Goal: Find specific page/section: Find specific page/section

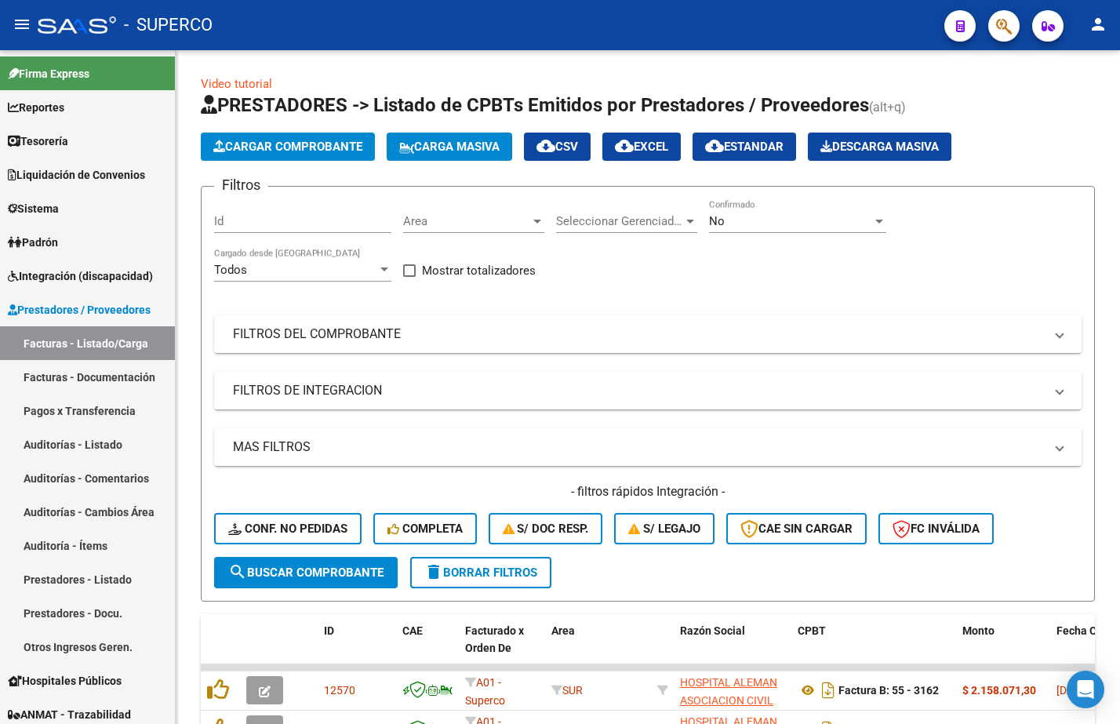
scroll to position [449, 0]
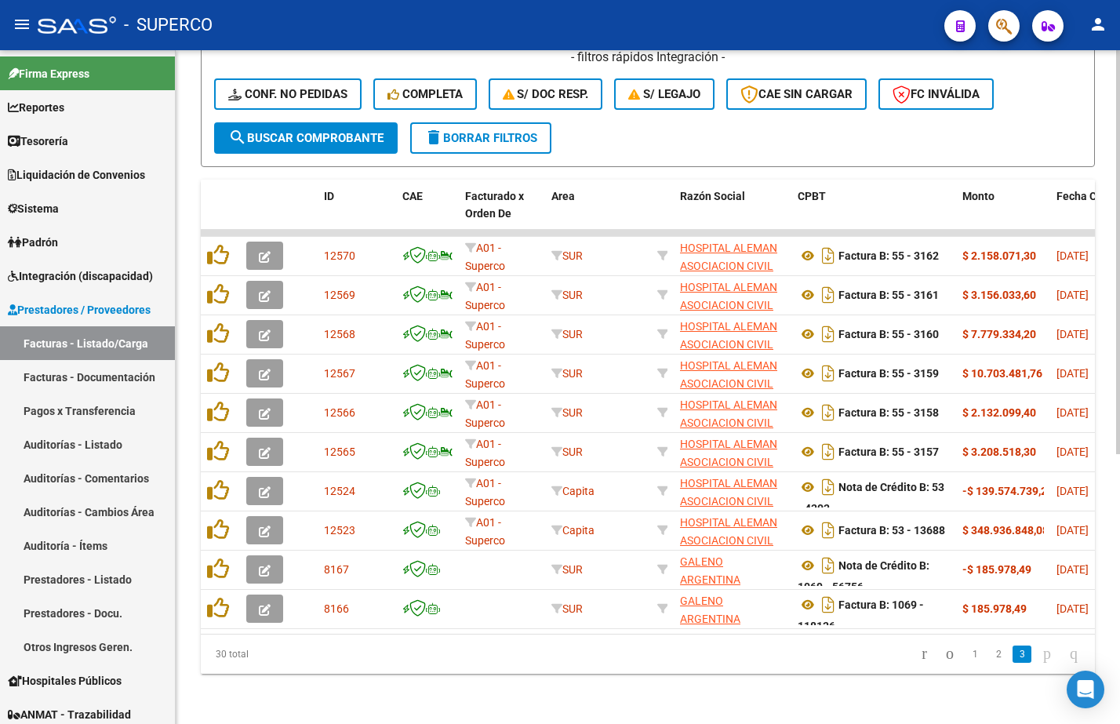
click at [500, 131] on span "delete Borrar Filtros" at bounding box center [480, 138] width 113 height 14
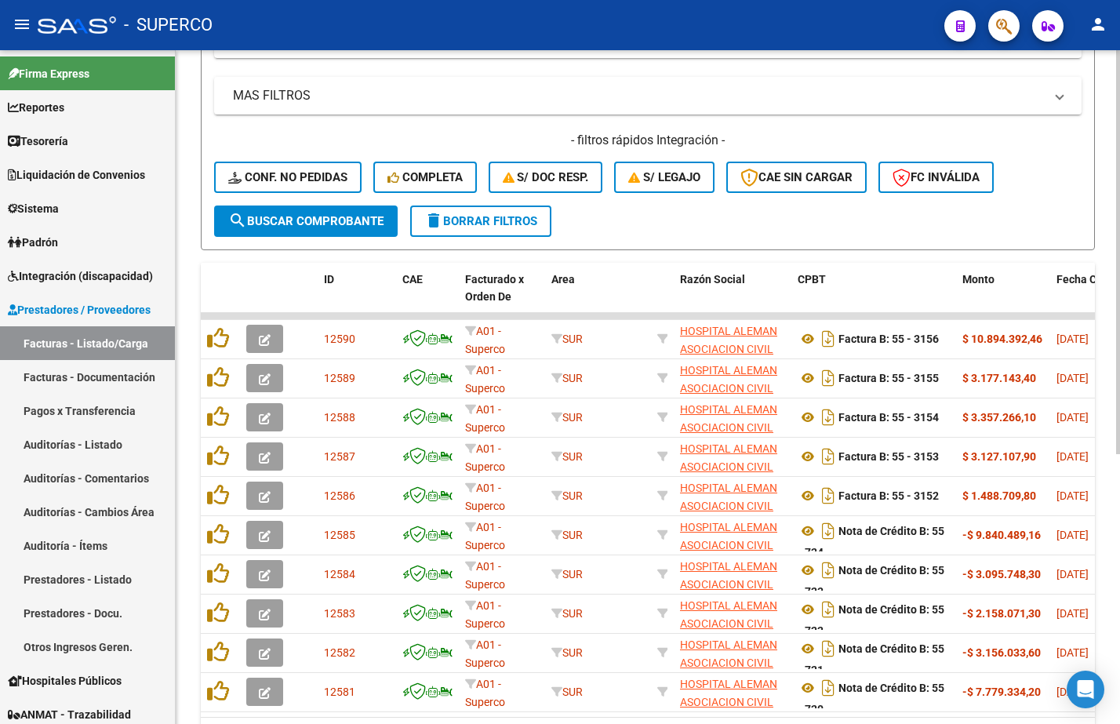
scroll to position [155, 0]
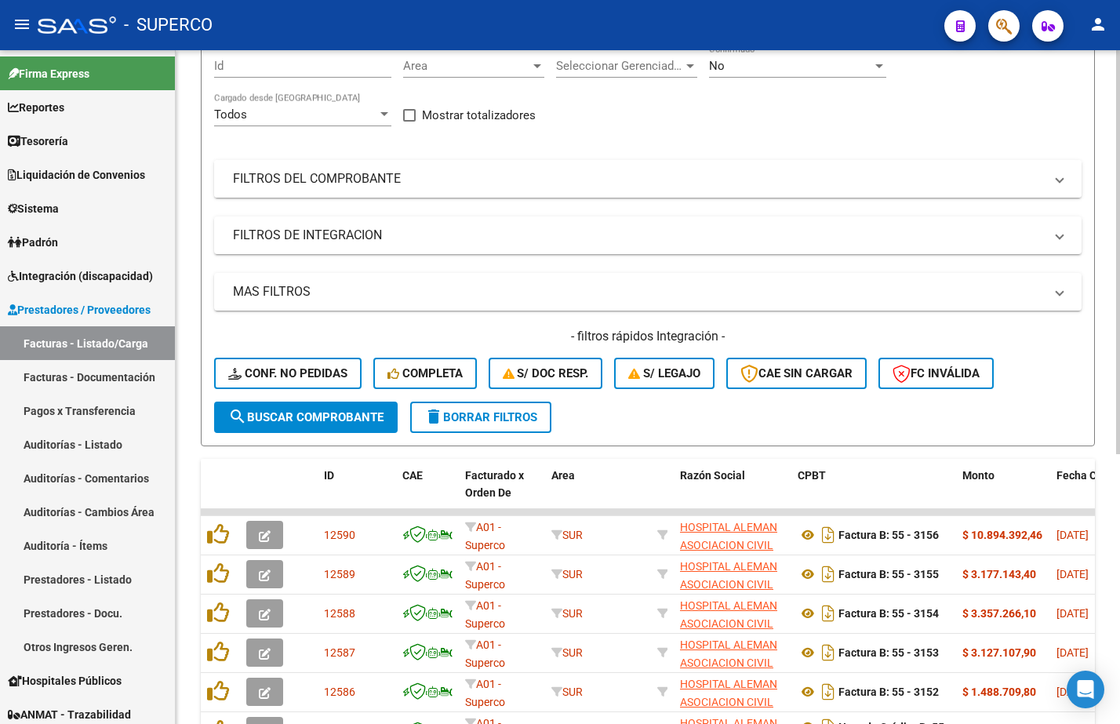
click at [524, 184] on mat-panel-title "FILTROS DEL COMPROBANTE" at bounding box center [638, 178] width 811 height 17
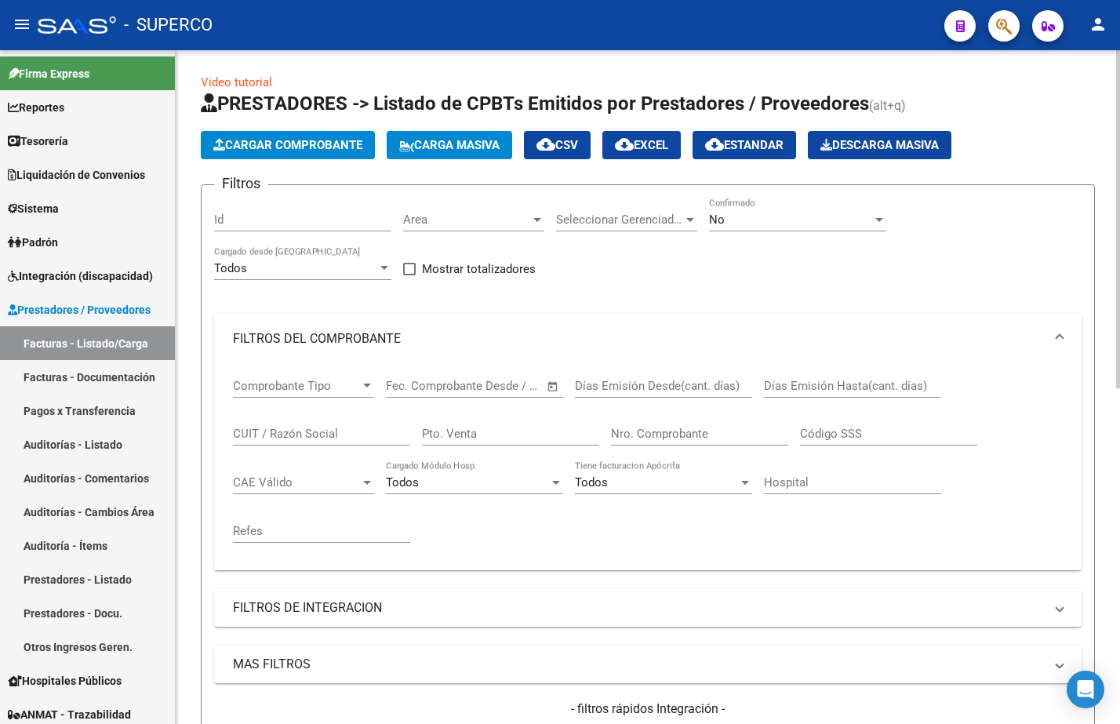
scroll to position [0, 0]
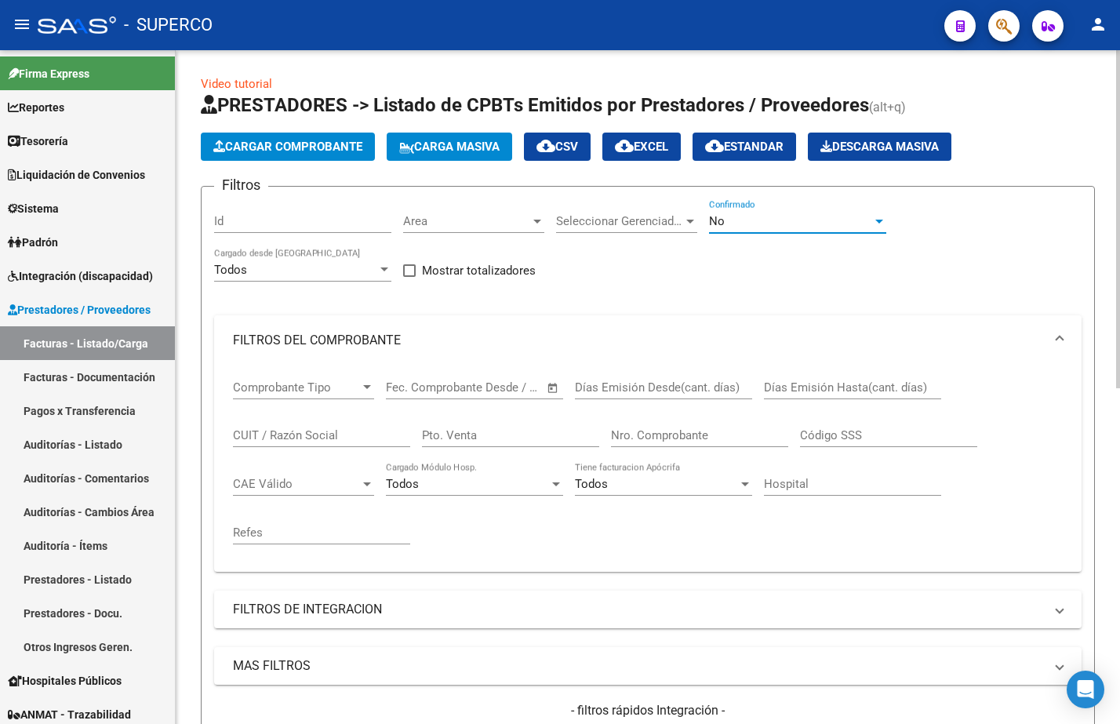
click at [806, 220] on div "No" at bounding box center [790, 221] width 163 height 14
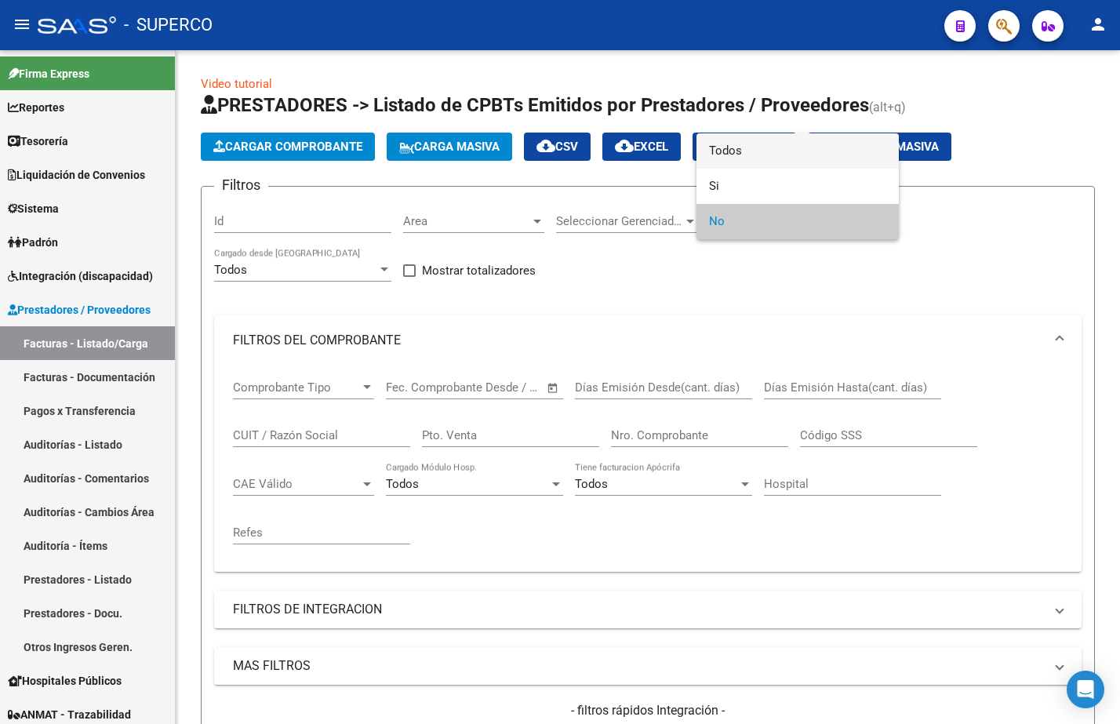
click at [767, 151] on span "Todos" at bounding box center [797, 150] width 177 height 35
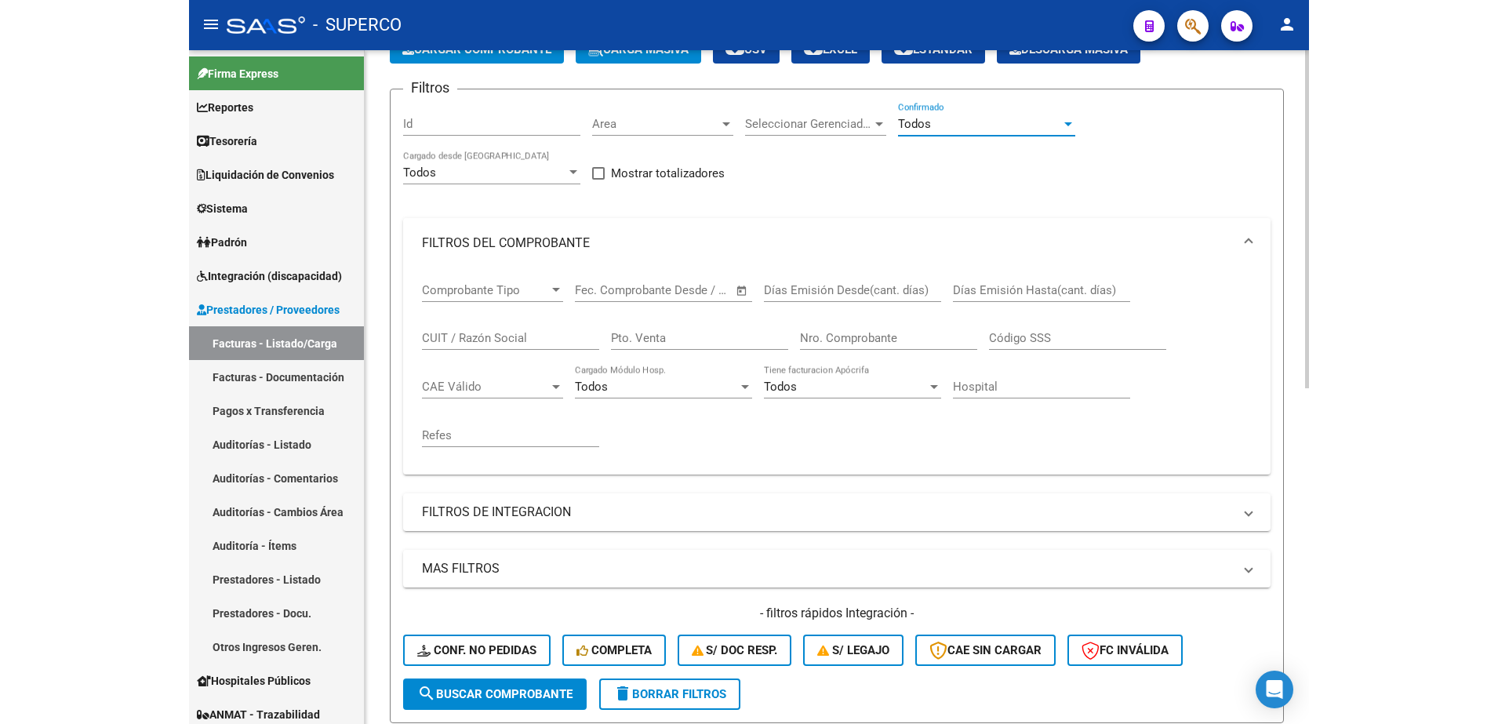
scroll to position [98, 0]
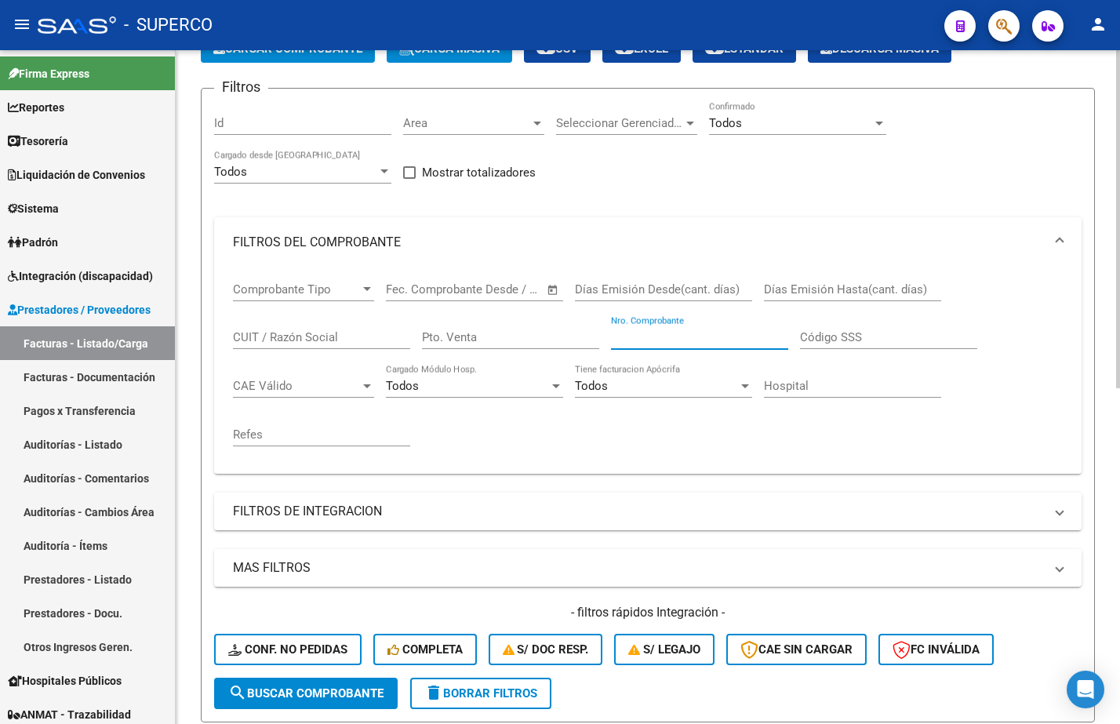
click at [724, 332] on input "Nro. Comprobante" at bounding box center [699, 337] width 177 height 14
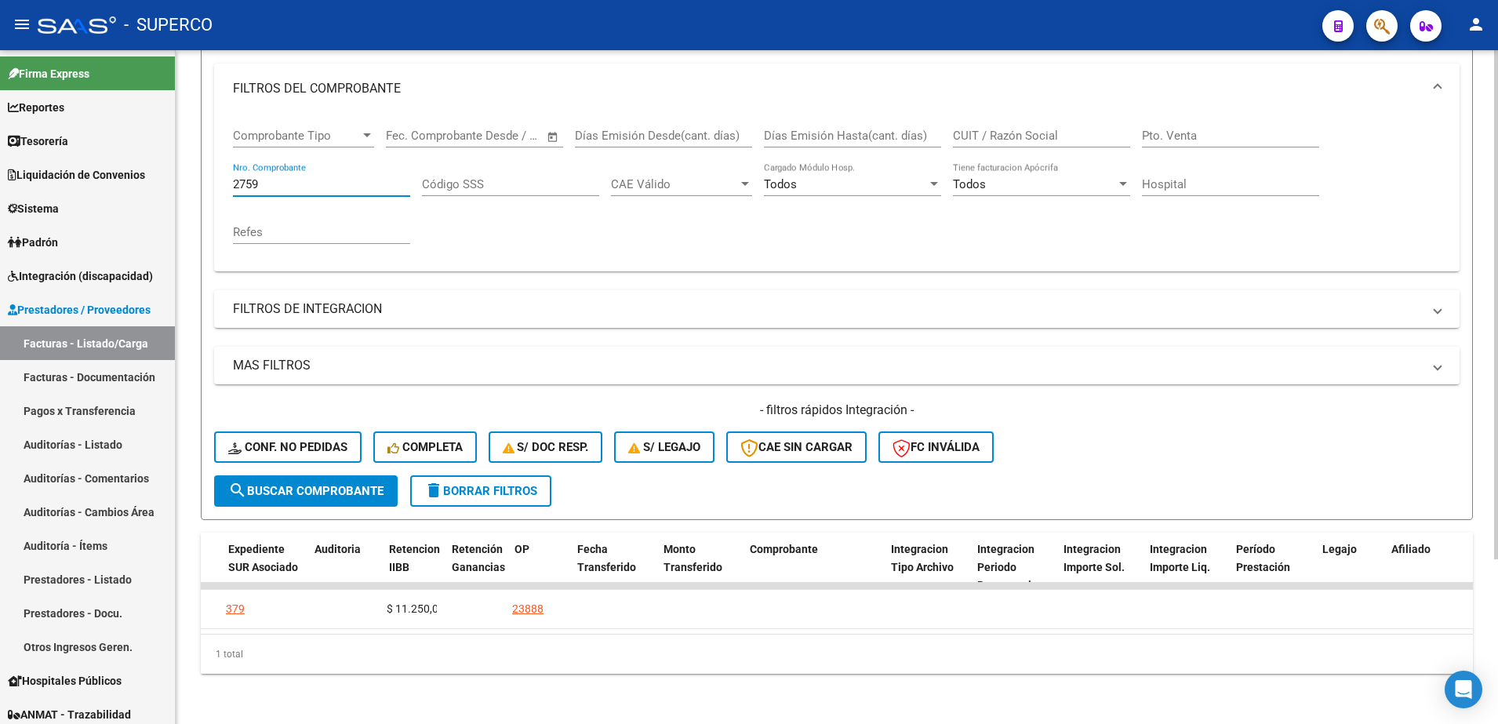
scroll to position [0, 1238]
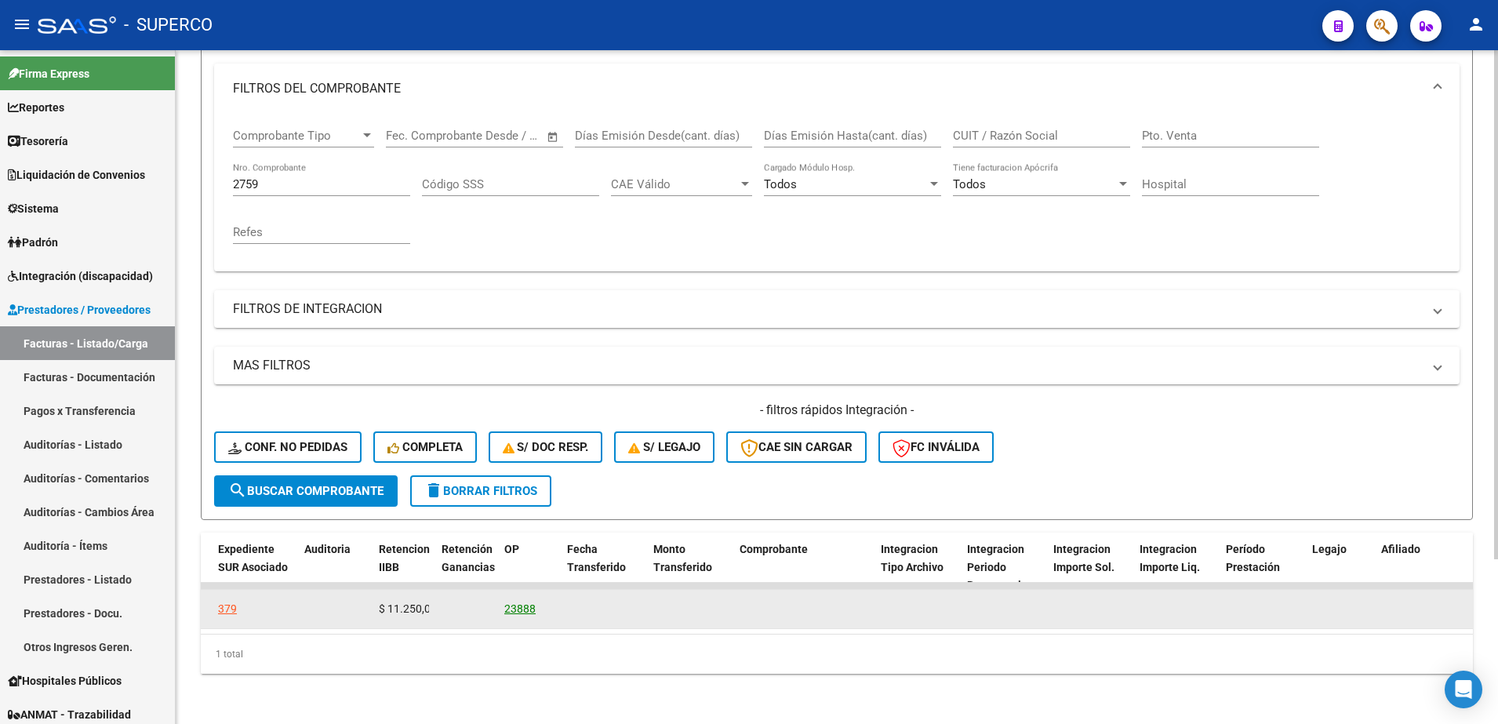
click at [519, 602] on link "23888" at bounding box center [519, 608] width 31 height 13
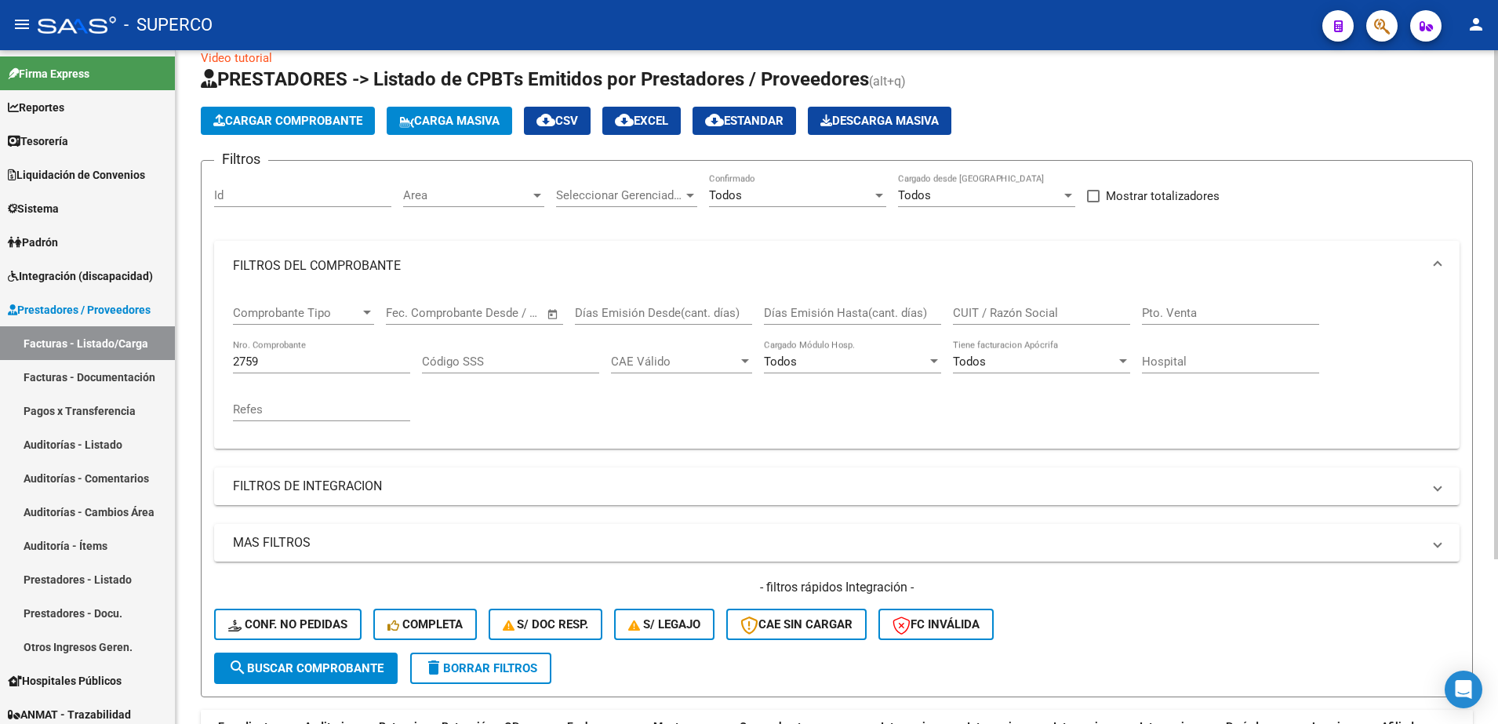
scroll to position [22, 0]
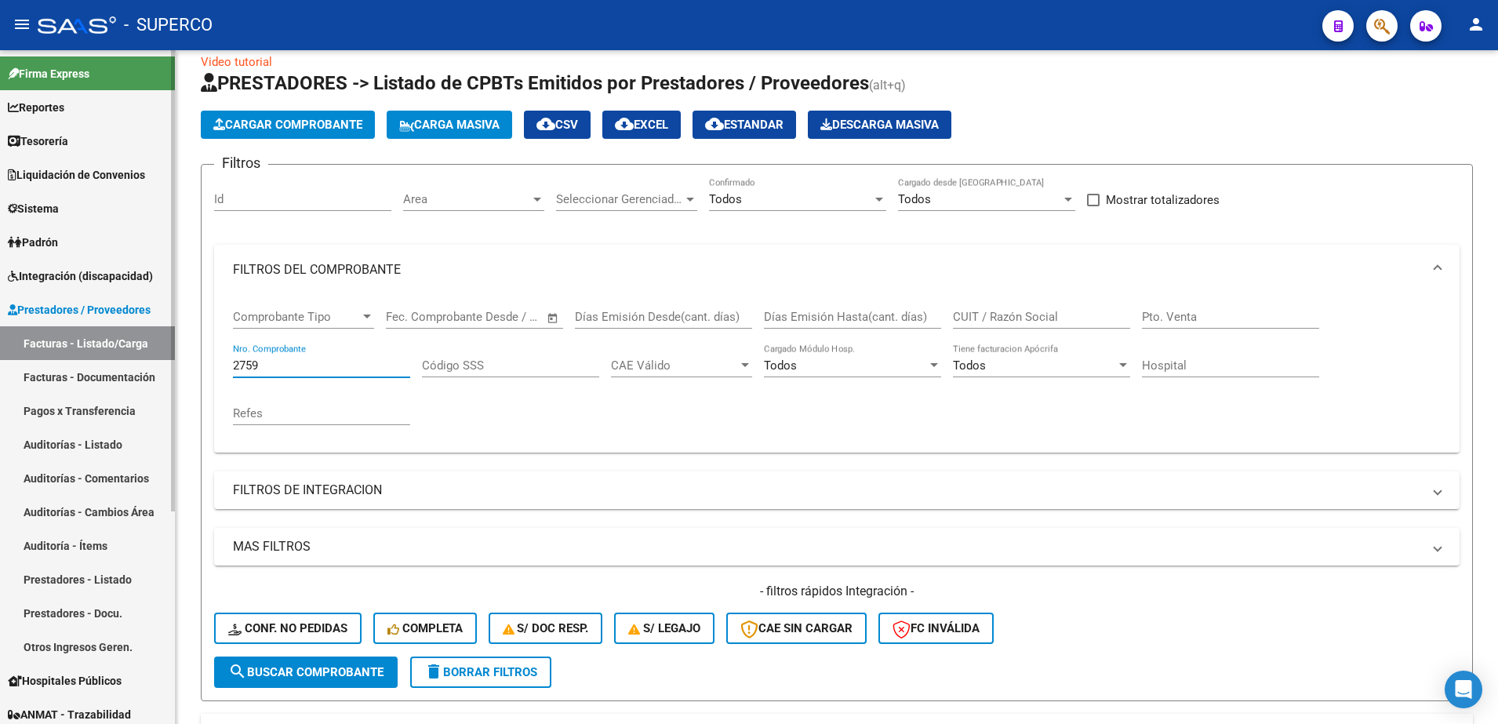
drag, startPoint x: 330, startPoint y: 368, endPoint x: 129, endPoint y: 361, distance: 200.9
click at [129, 361] on mat-sidenav-container "Firma Express Reportes Tablero de Control Ingresos Percibidos Análisis de todos…" at bounding box center [749, 387] width 1498 height 674
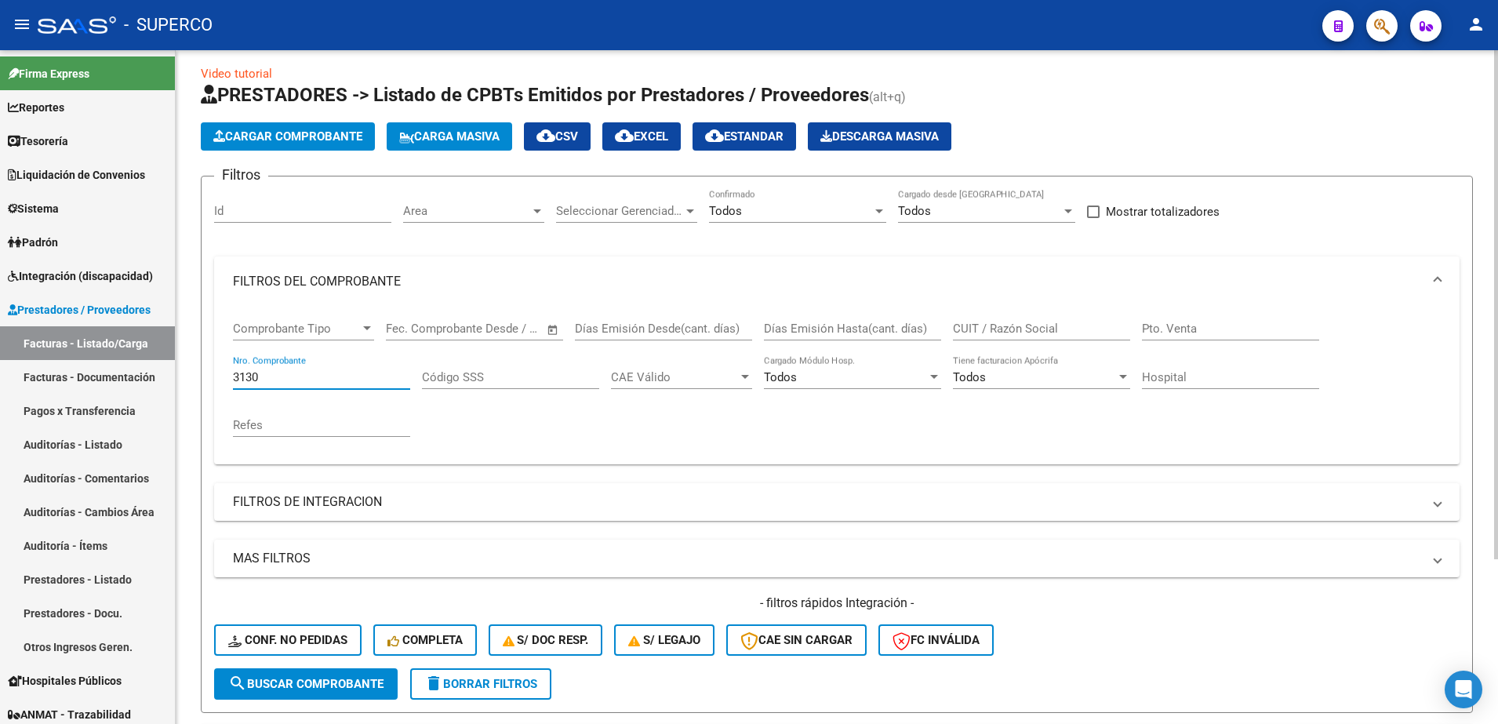
scroll to position [0, 0]
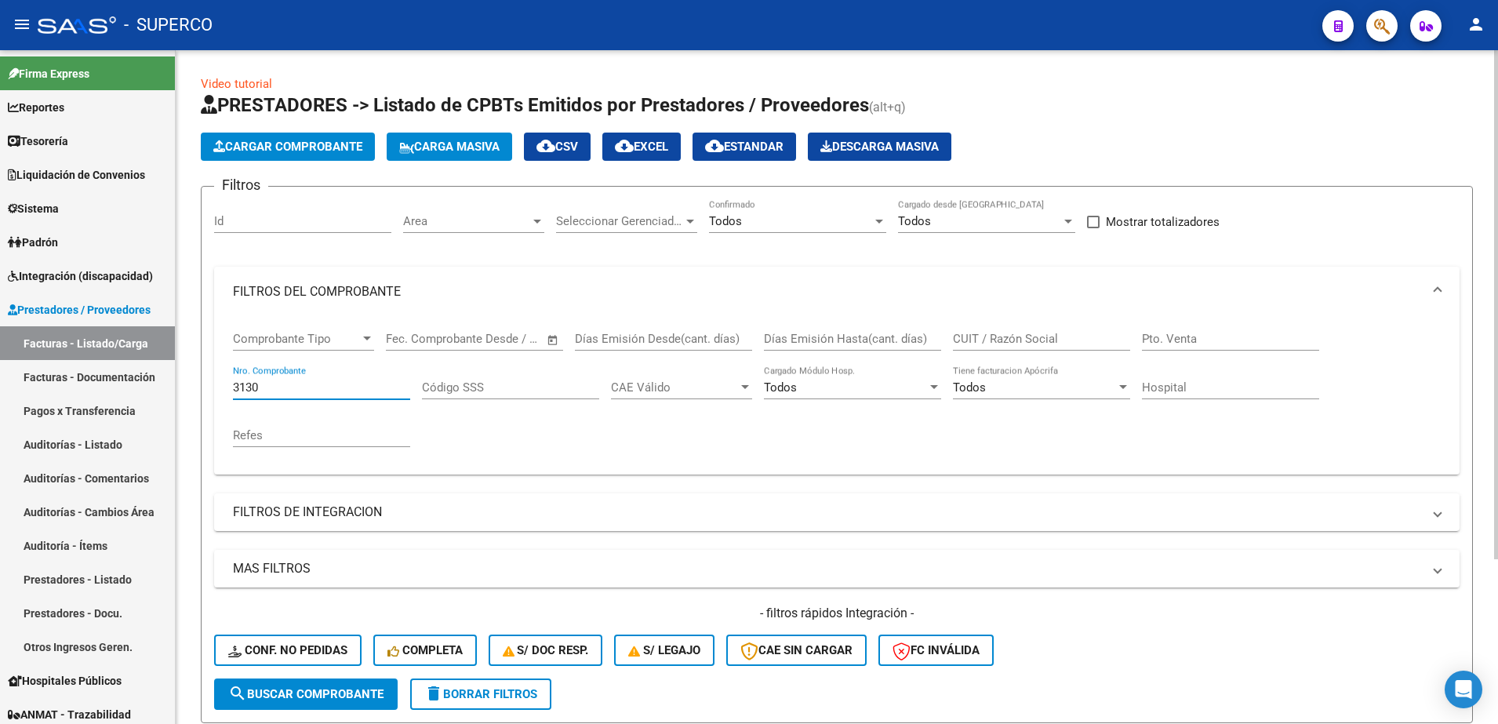
type input "3130"
click at [344, 692] on span "search Buscar Comprobante" at bounding box center [305, 694] width 155 height 14
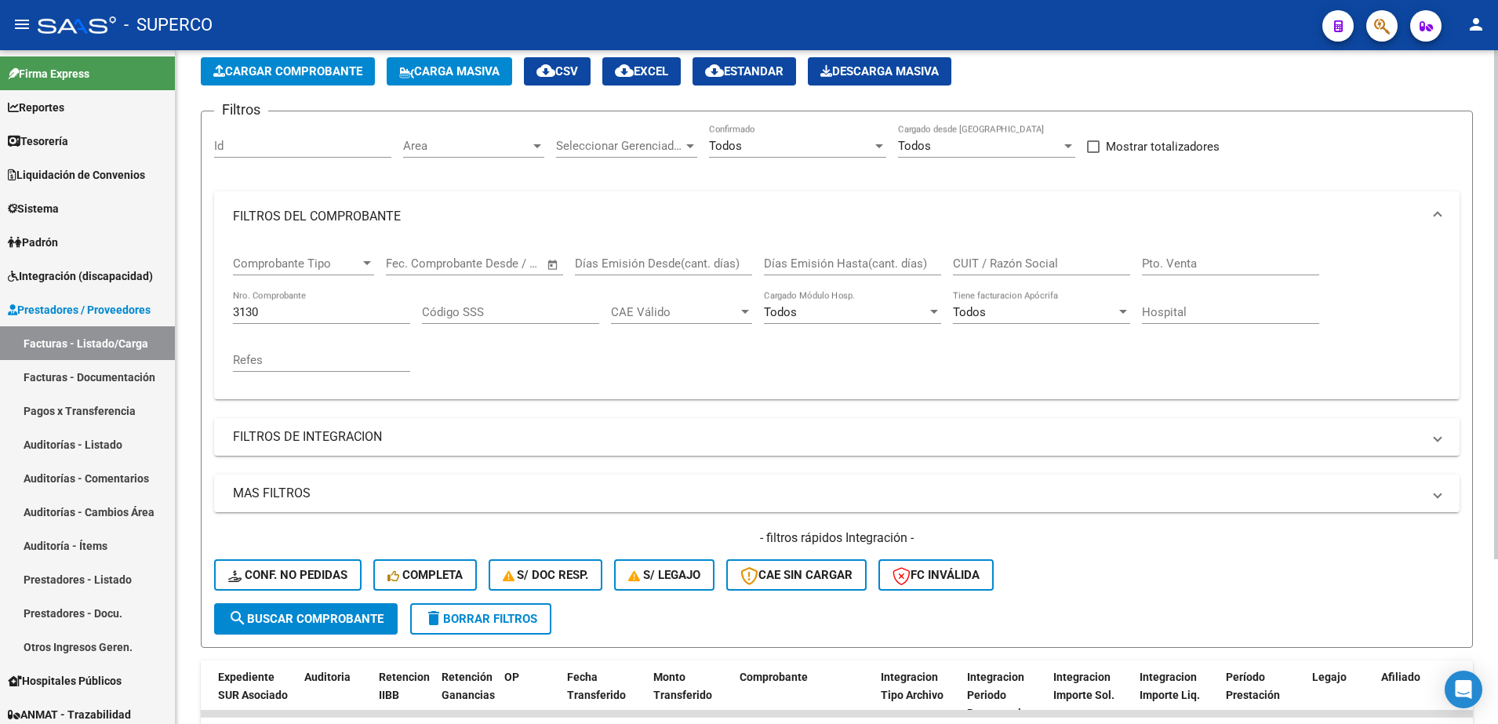
scroll to position [218, 0]
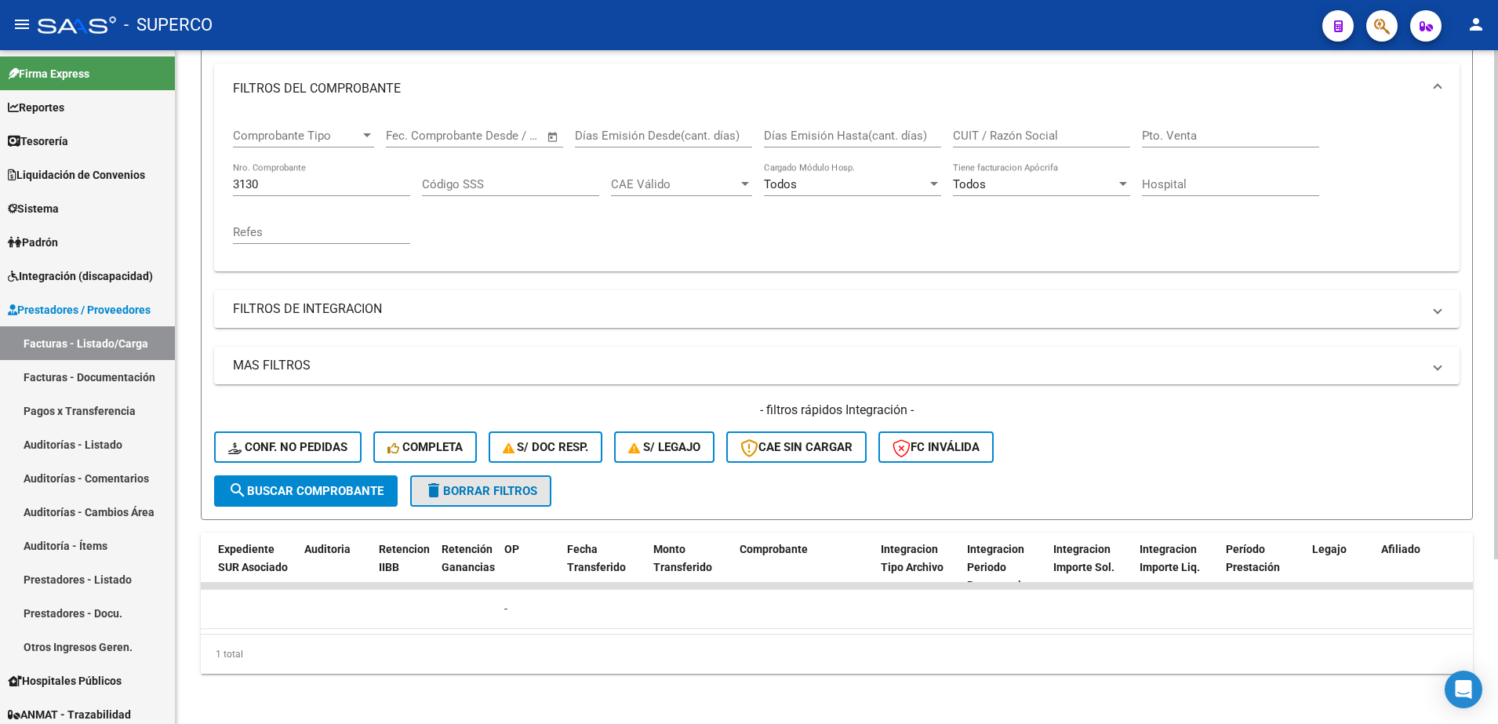
click at [518, 484] on span "delete Borrar Filtros" at bounding box center [480, 491] width 113 height 14
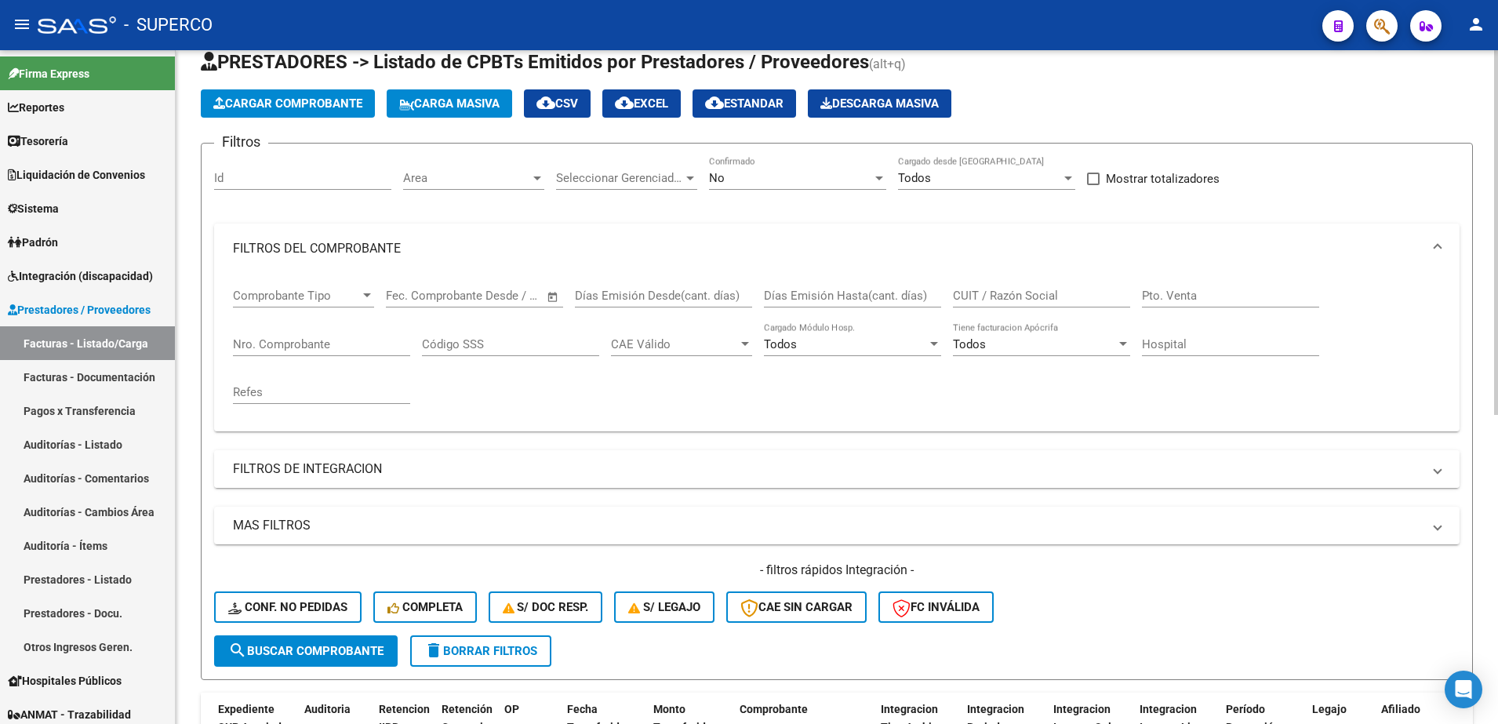
scroll to position [0, 0]
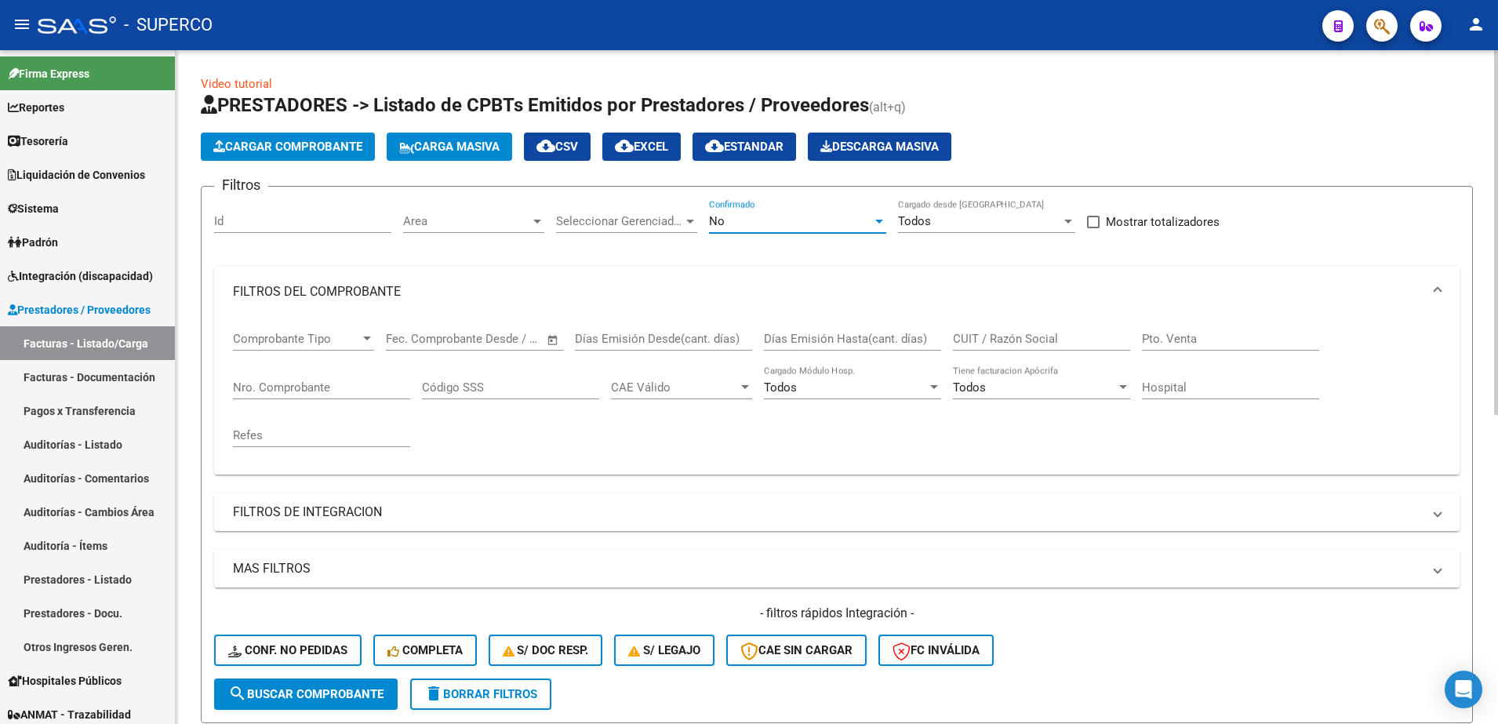
click at [780, 223] on div "No" at bounding box center [790, 221] width 163 height 14
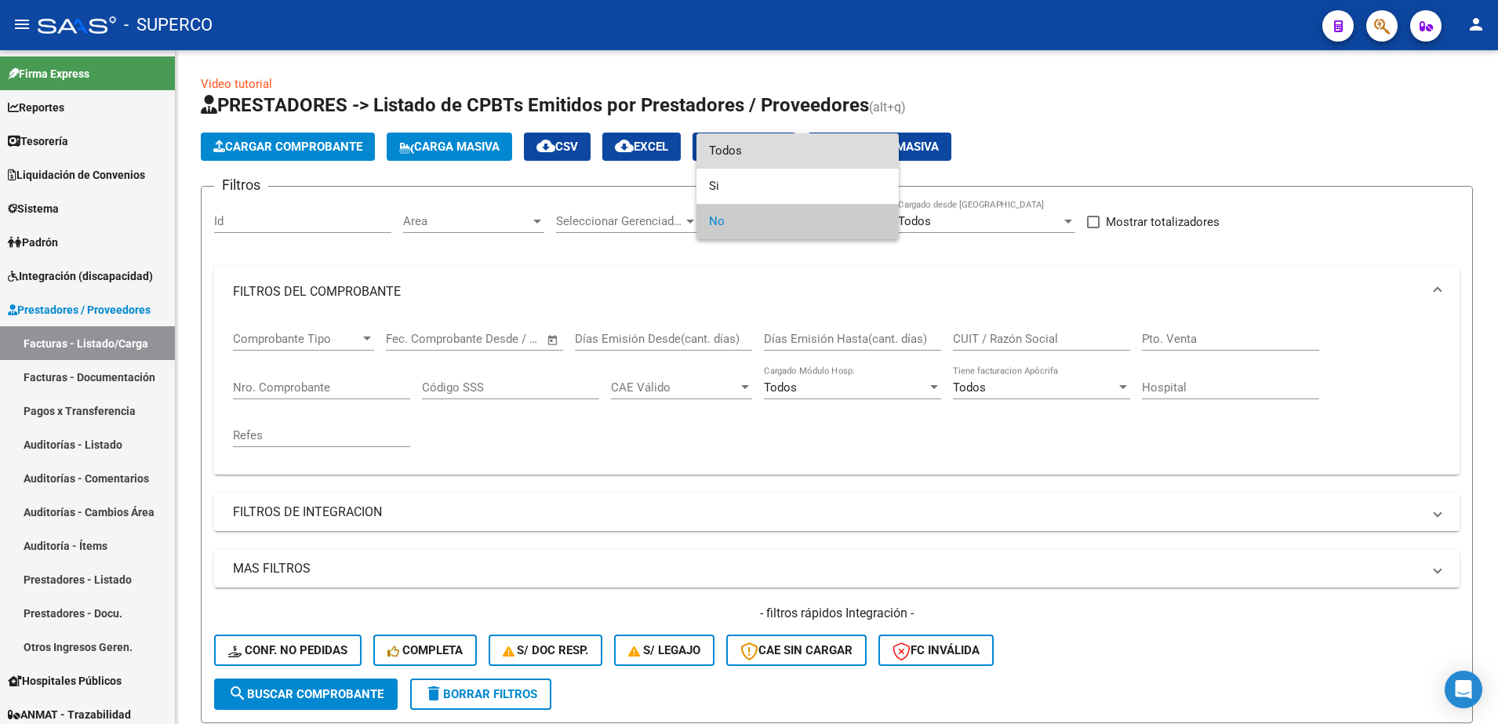
click at [751, 154] on span "Todos" at bounding box center [797, 150] width 177 height 35
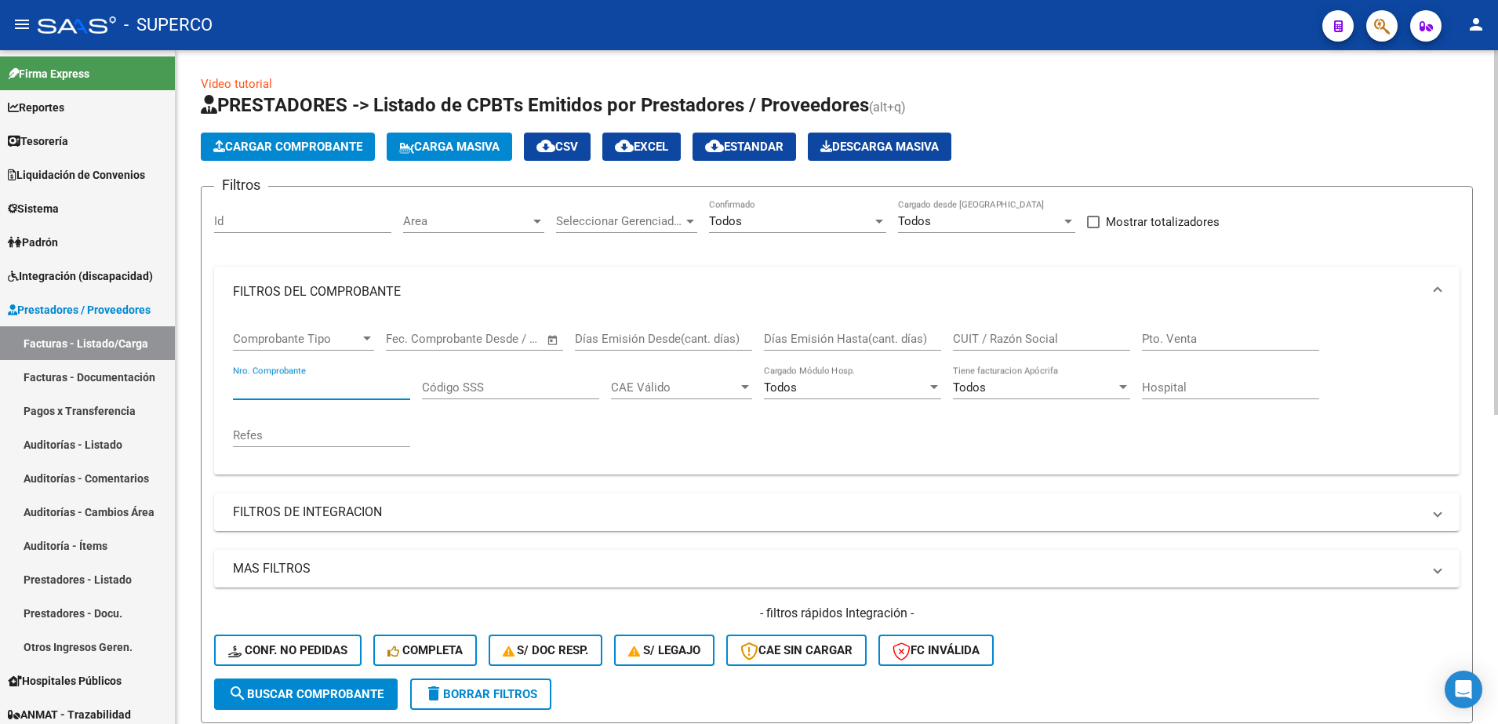
click at [256, 383] on input "Nro. Comprobante" at bounding box center [321, 387] width 177 height 14
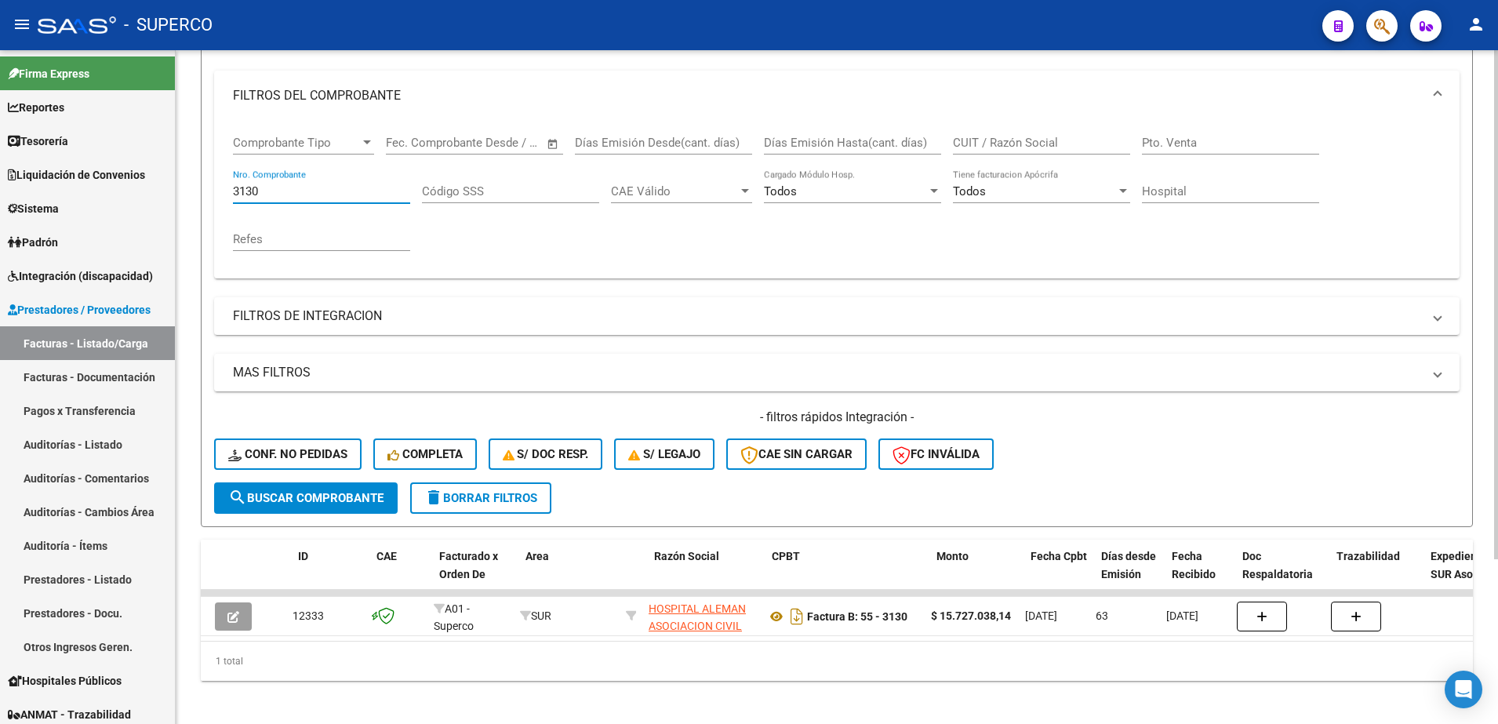
scroll to position [0, 20]
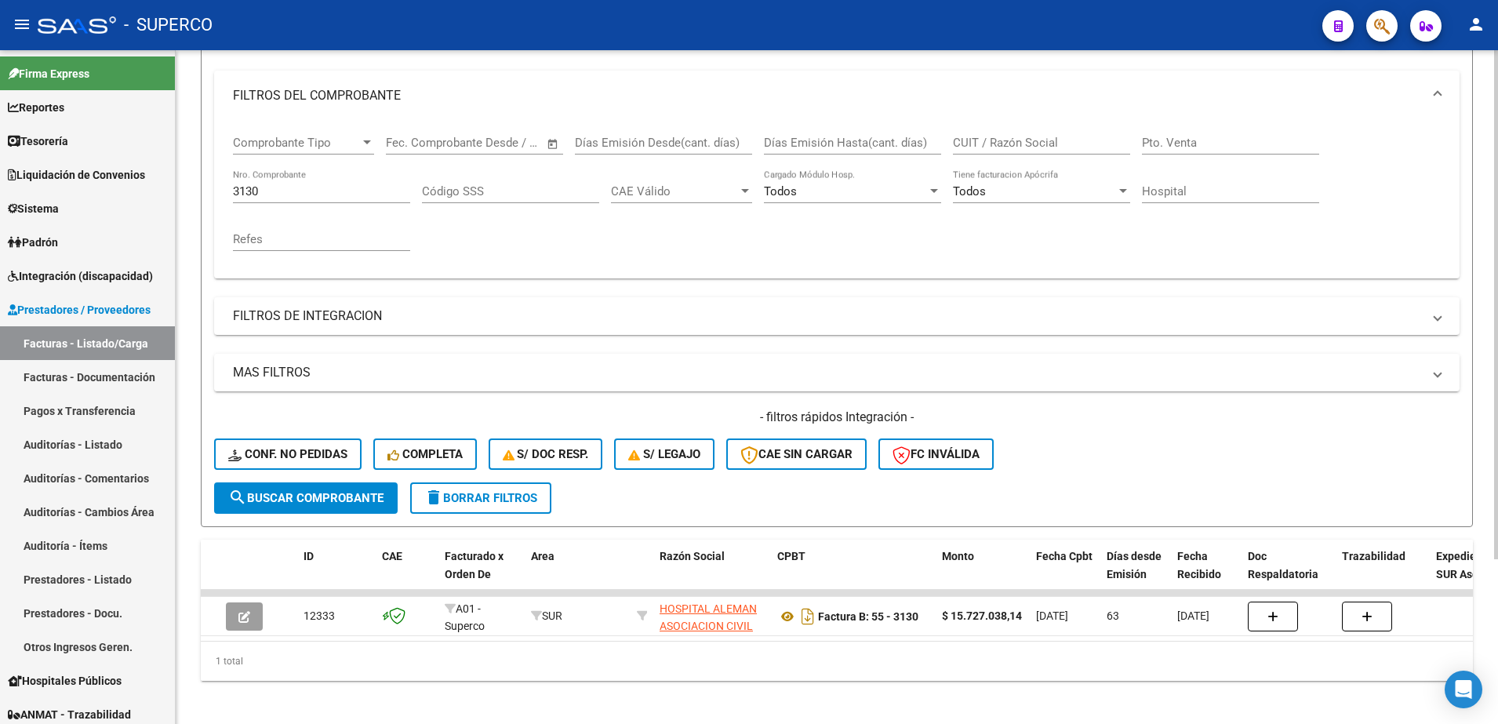
click at [330, 199] on div "3130 Nro. Comprobante" at bounding box center [321, 186] width 177 height 34
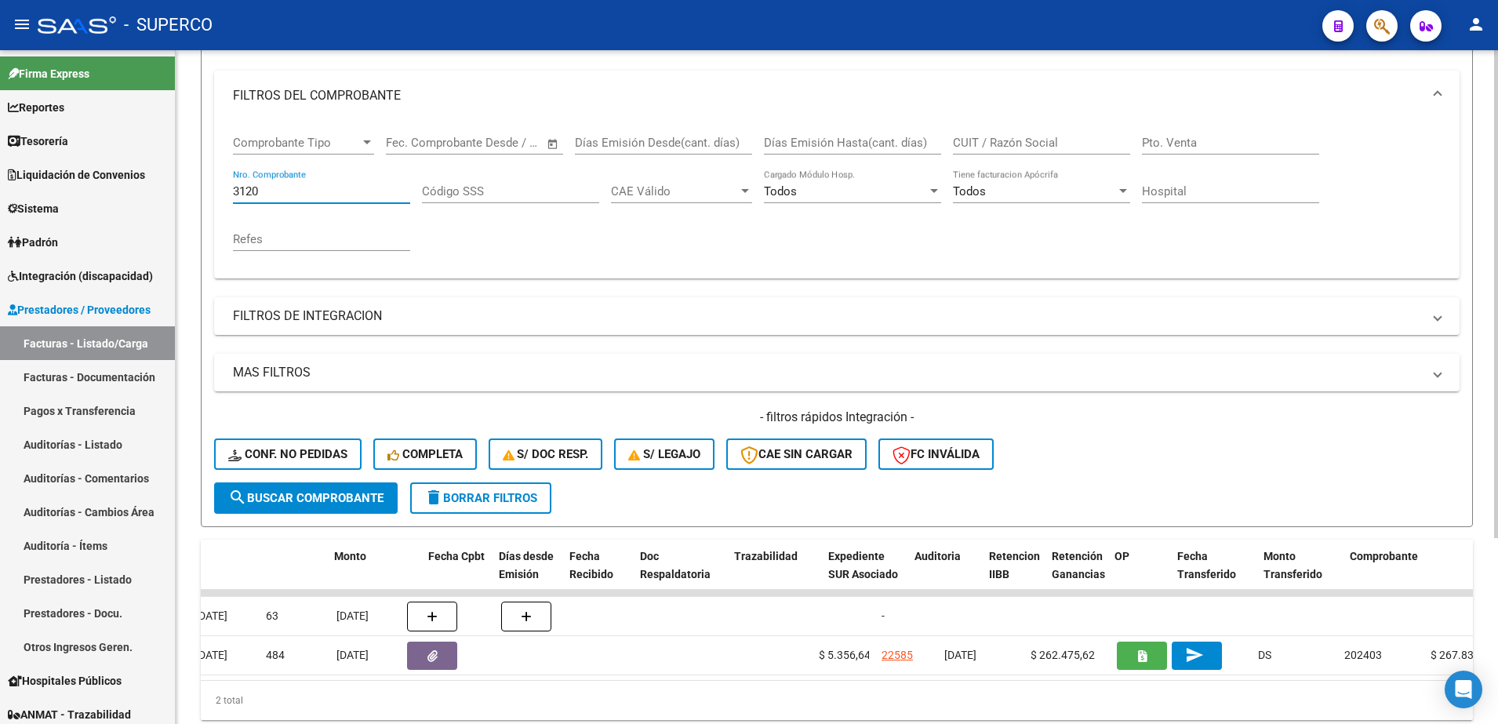
scroll to position [0, 0]
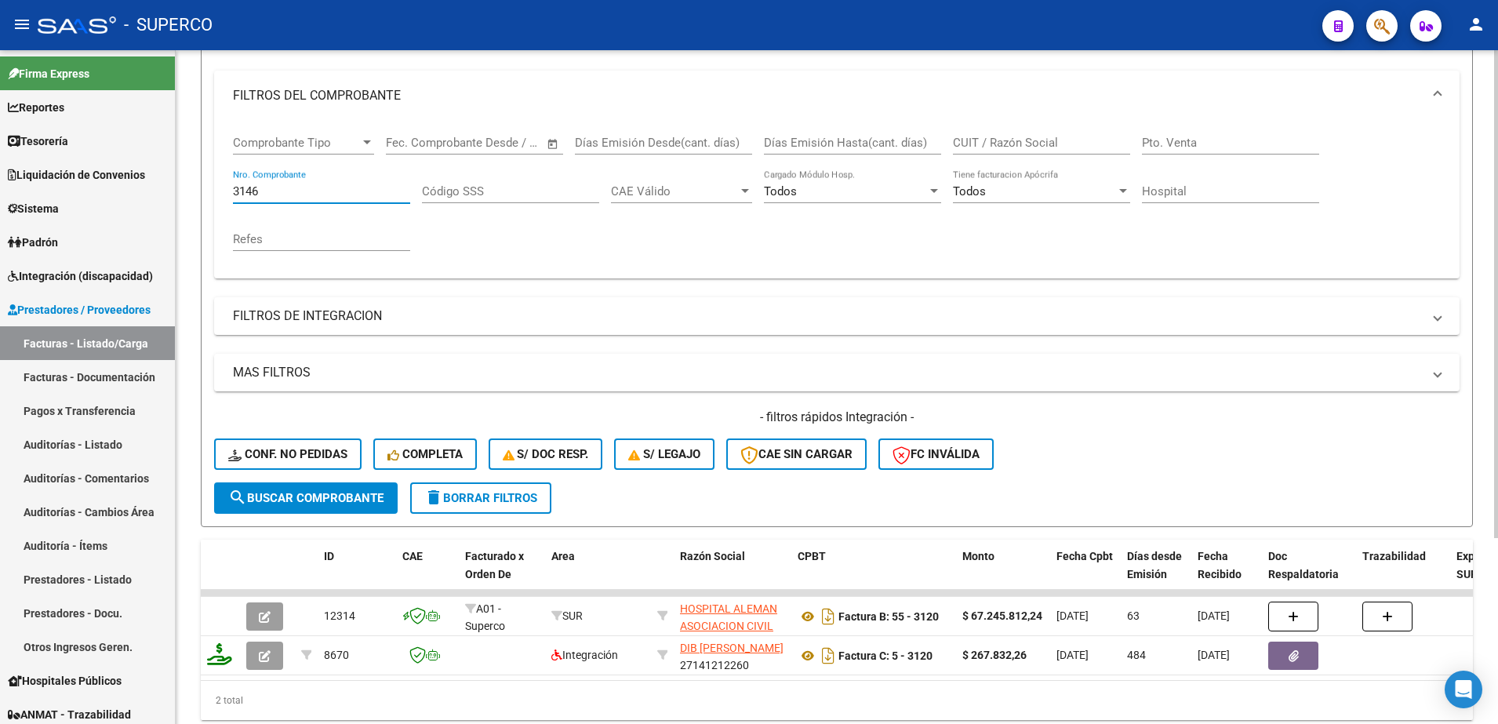
type input "3146"
click at [351, 500] on span "search Buscar Comprobante" at bounding box center [305, 498] width 155 height 14
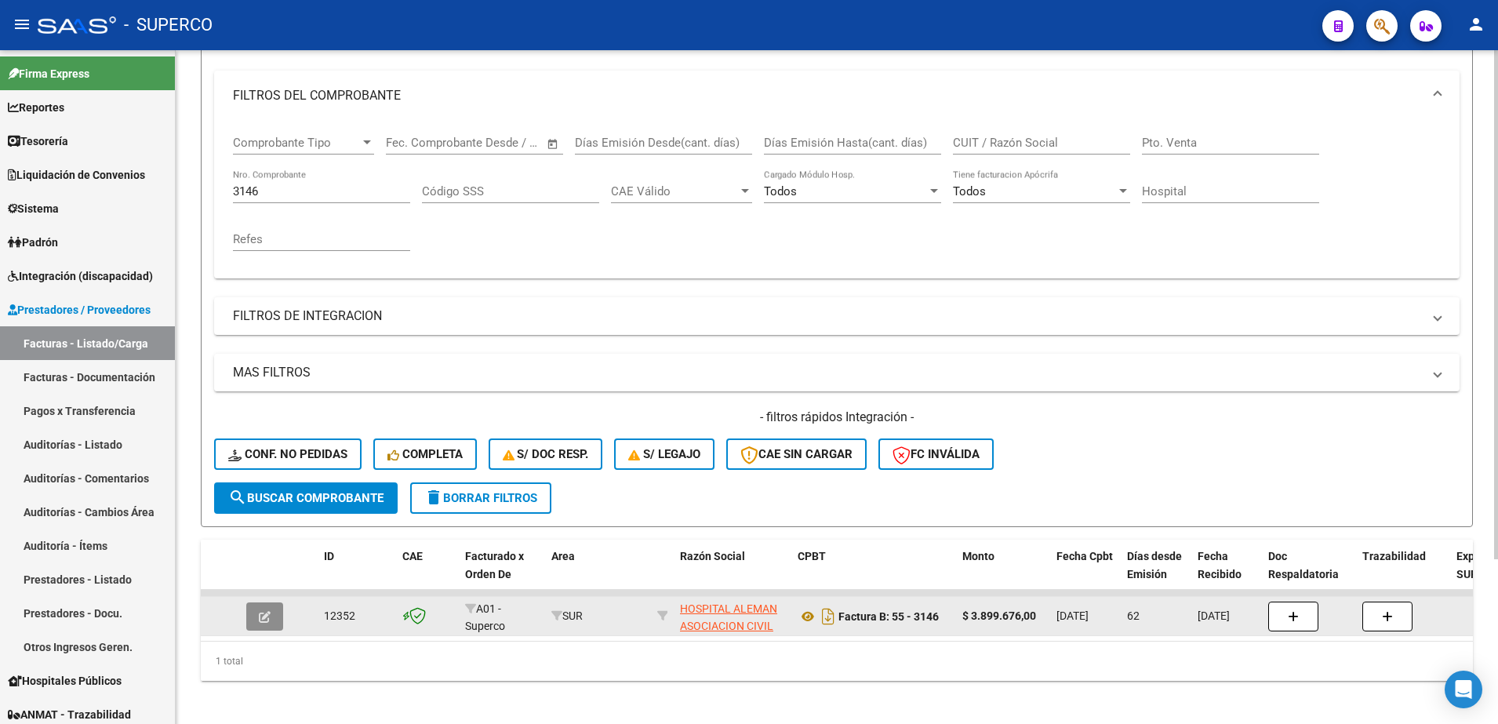
click at [273, 621] on button "button" at bounding box center [264, 616] width 37 height 28
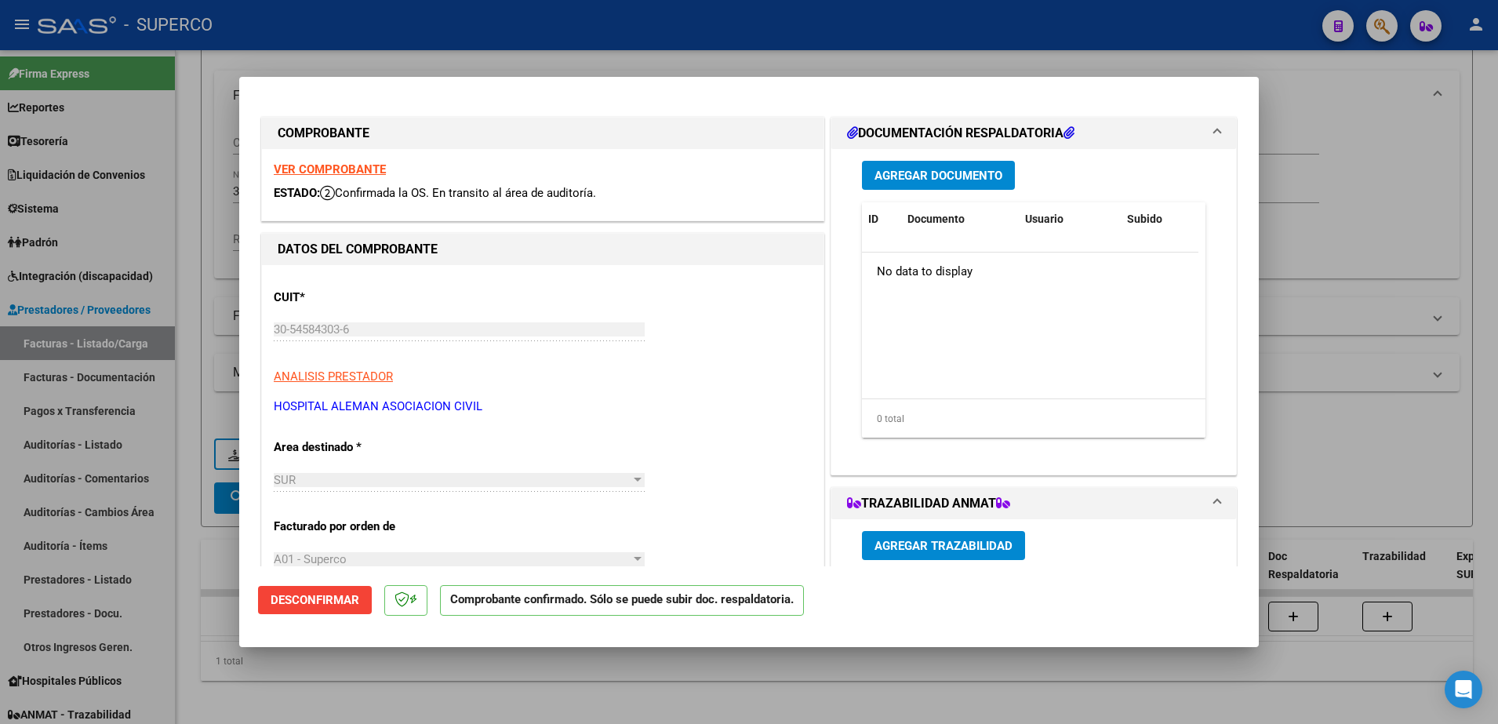
click at [1119, 214] on div at bounding box center [749, 362] width 1498 height 724
type input "$ 0,00"
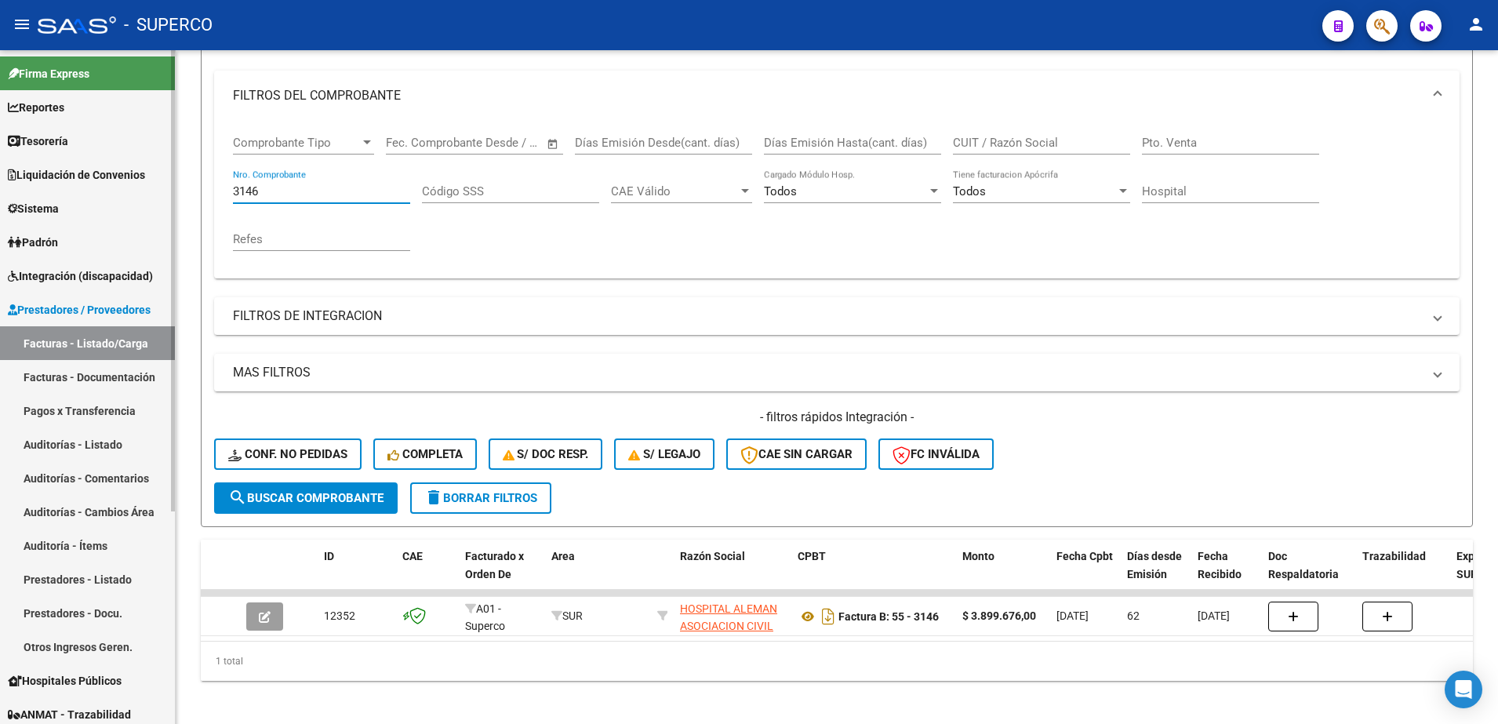
drag, startPoint x: 287, startPoint y: 191, endPoint x: 130, endPoint y: 192, distance: 156.9
click at [130, 192] on mat-sidenav-container "Firma Express Reportes Tablero de Control Ingresos Percibidos Análisis de todos…" at bounding box center [749, 387] width 1498 height 674
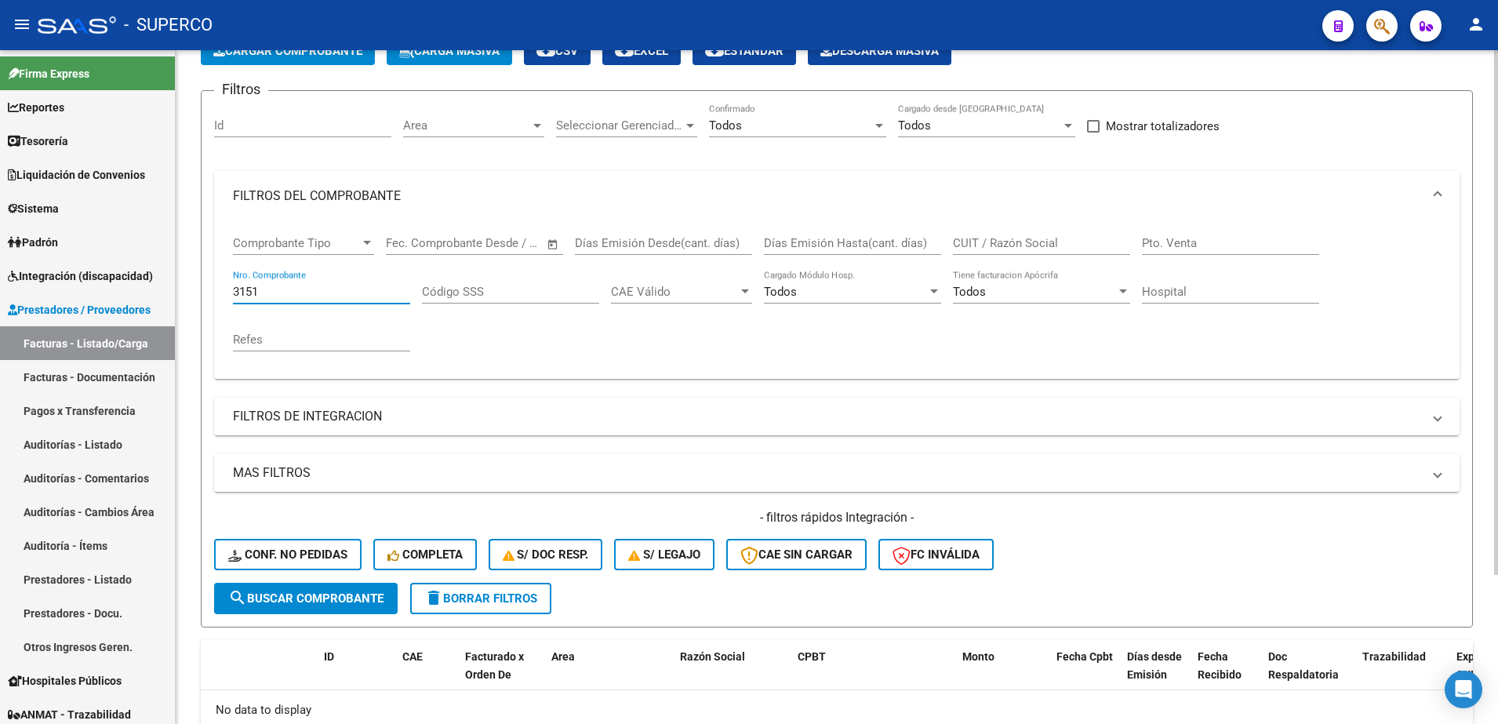
scroll to position [93, 0]
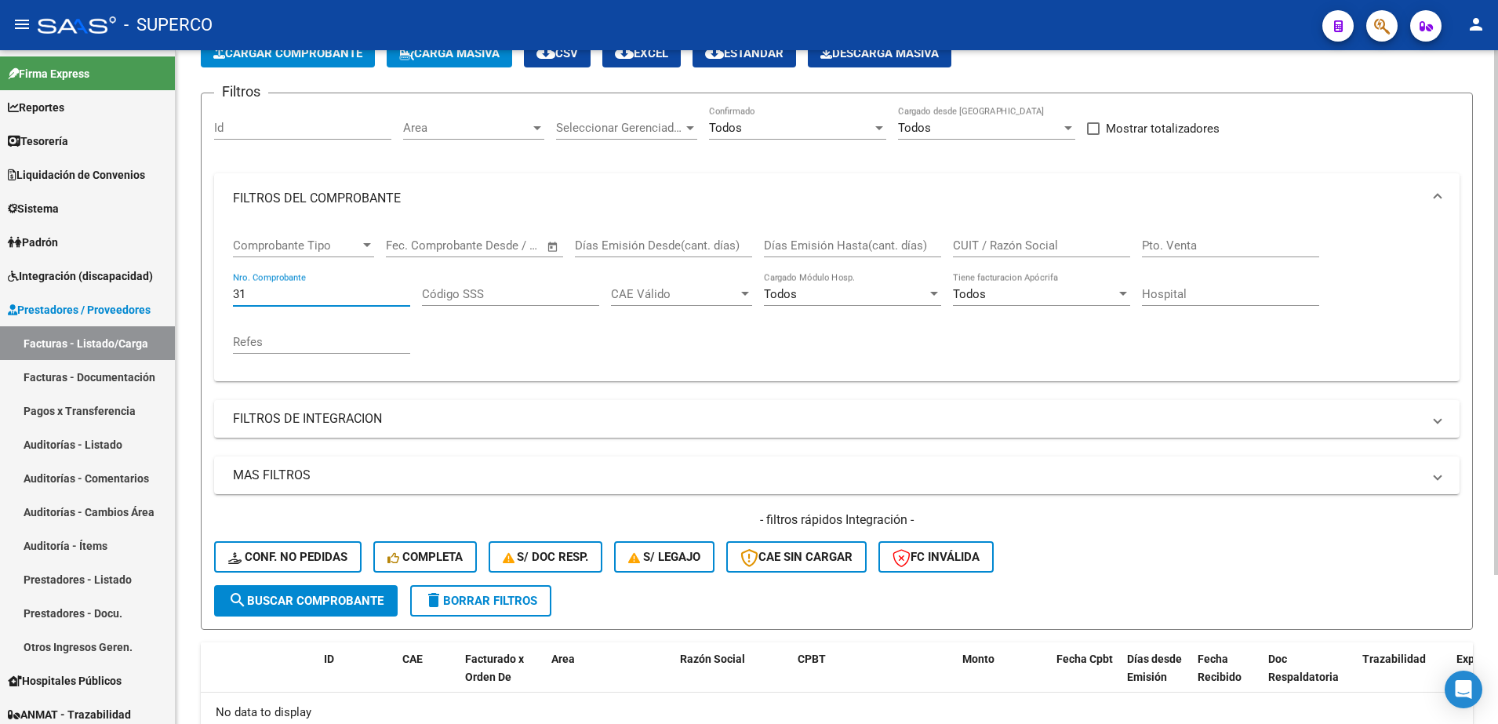
type input "3"
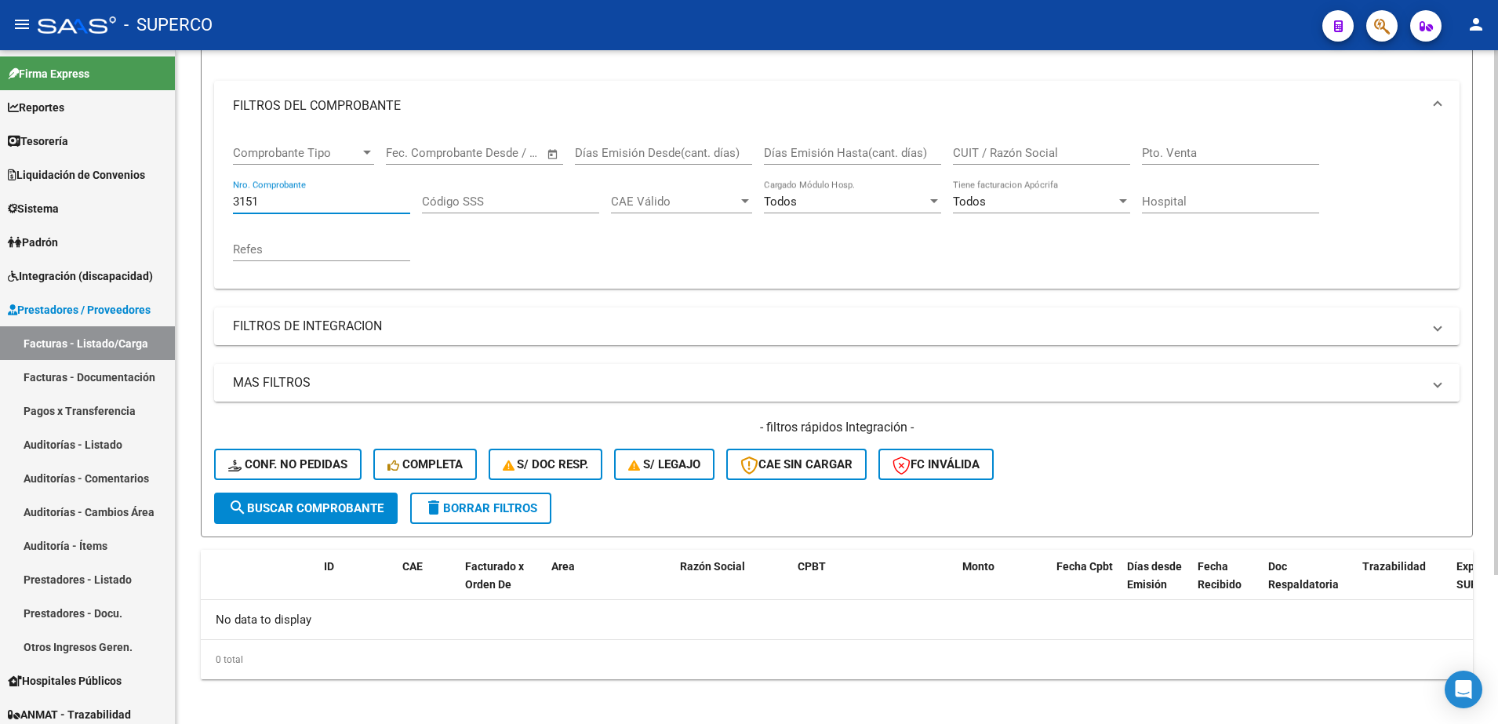
scroll to position [191, 0]
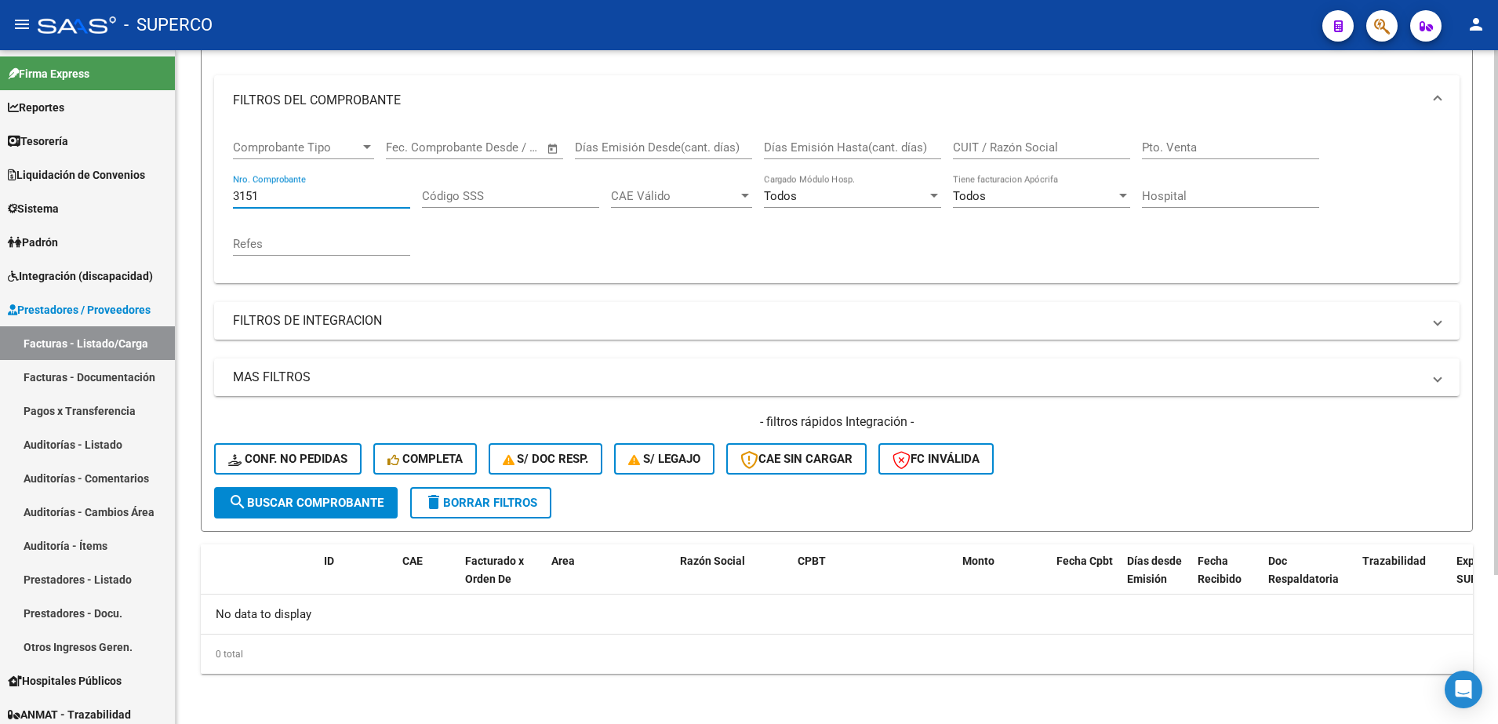
click at [325, 193] on input "3151" at bounding box center [321, 196] width 177 height 14
type input "3151"
click at [507, 497] on span "delete Borrar Filtros" at bounding box center [480, 503] width 113 height 14
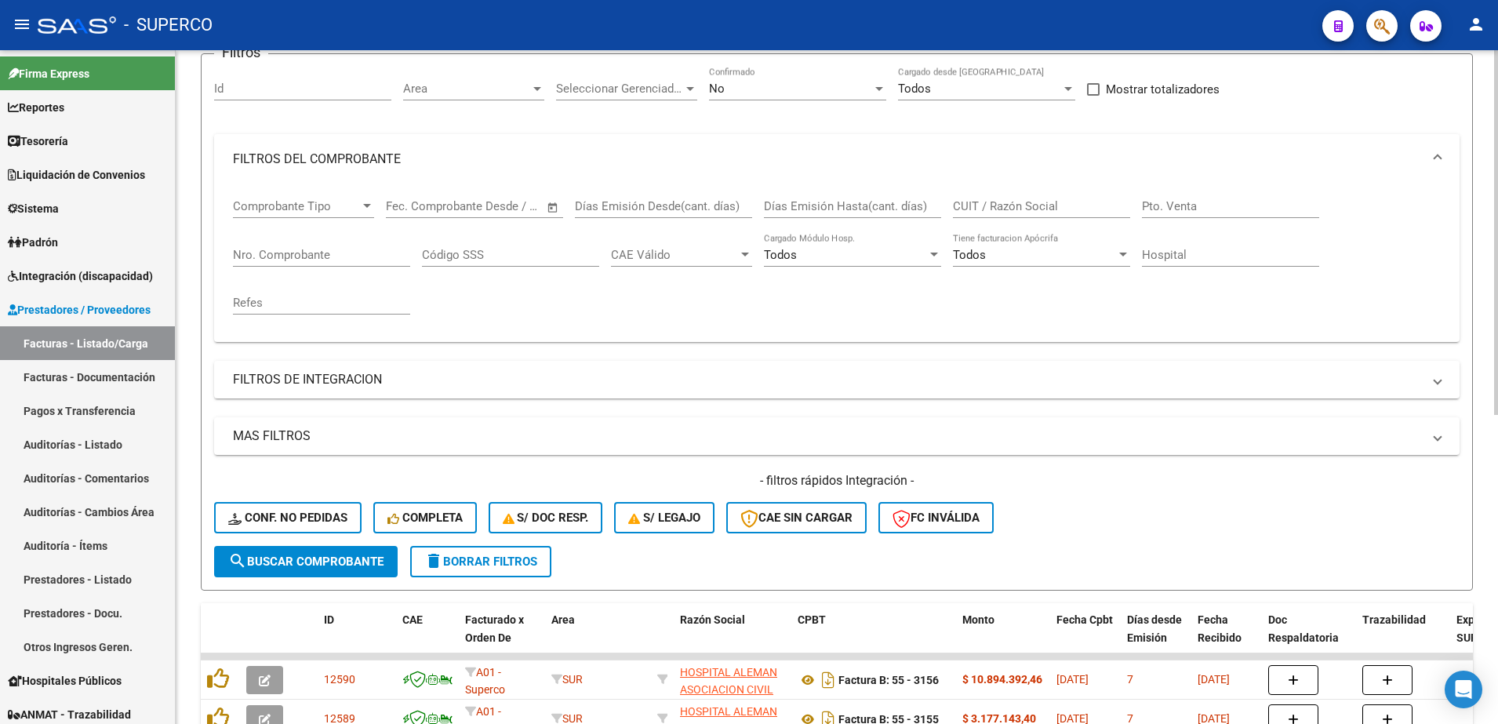
scroll to position [0, 0]
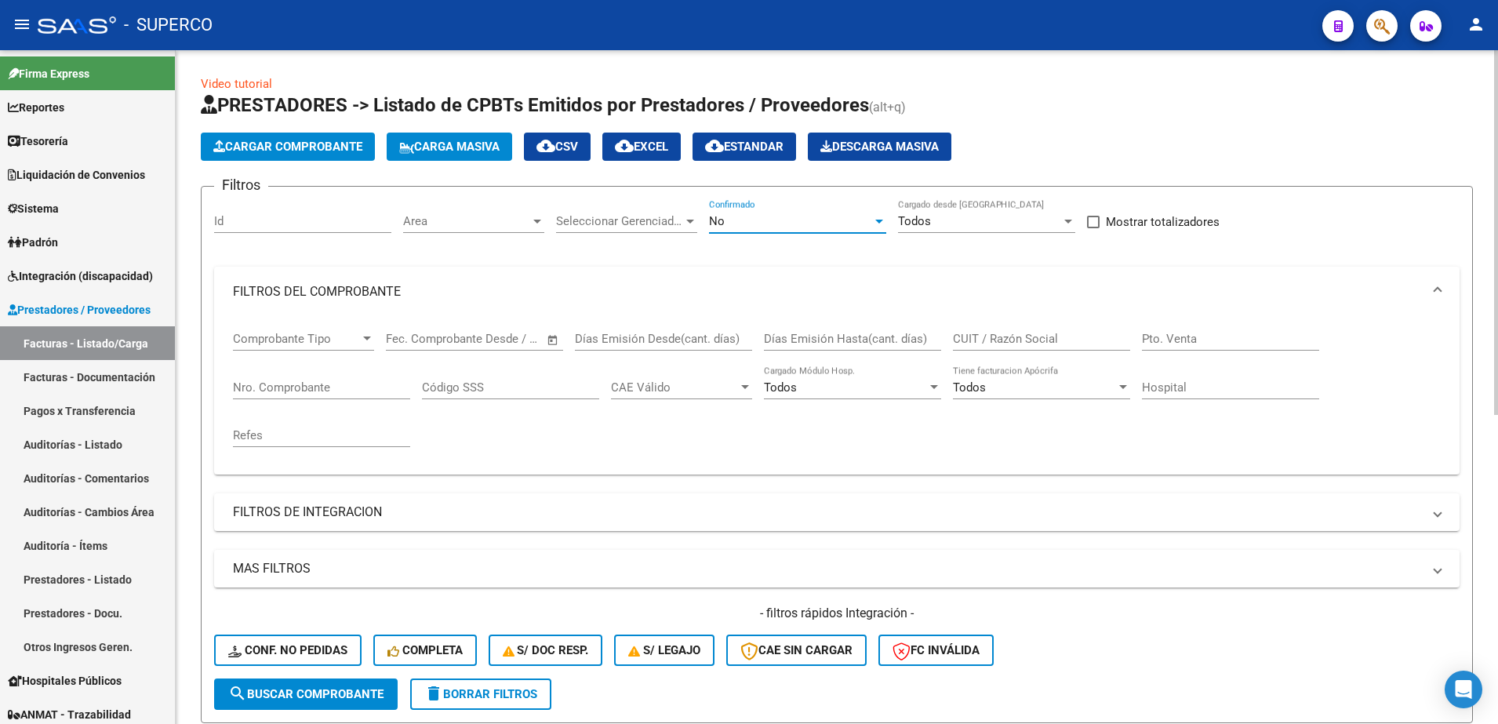
click at [768, 224] on div "No" at bounding box center [790, 221] width 163 height 14
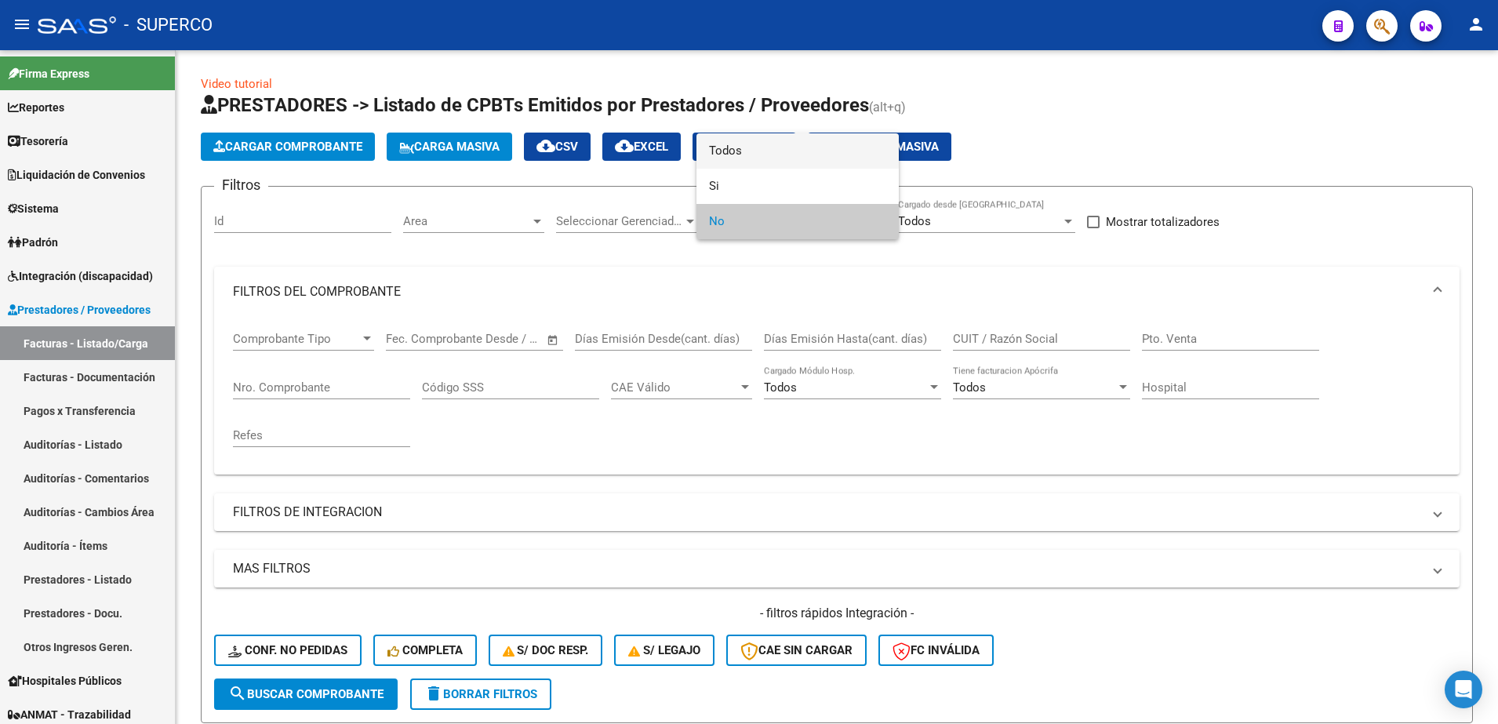
click at [765, 155] on span "Todos" at bounding box center [797, 150] width 177 height 35
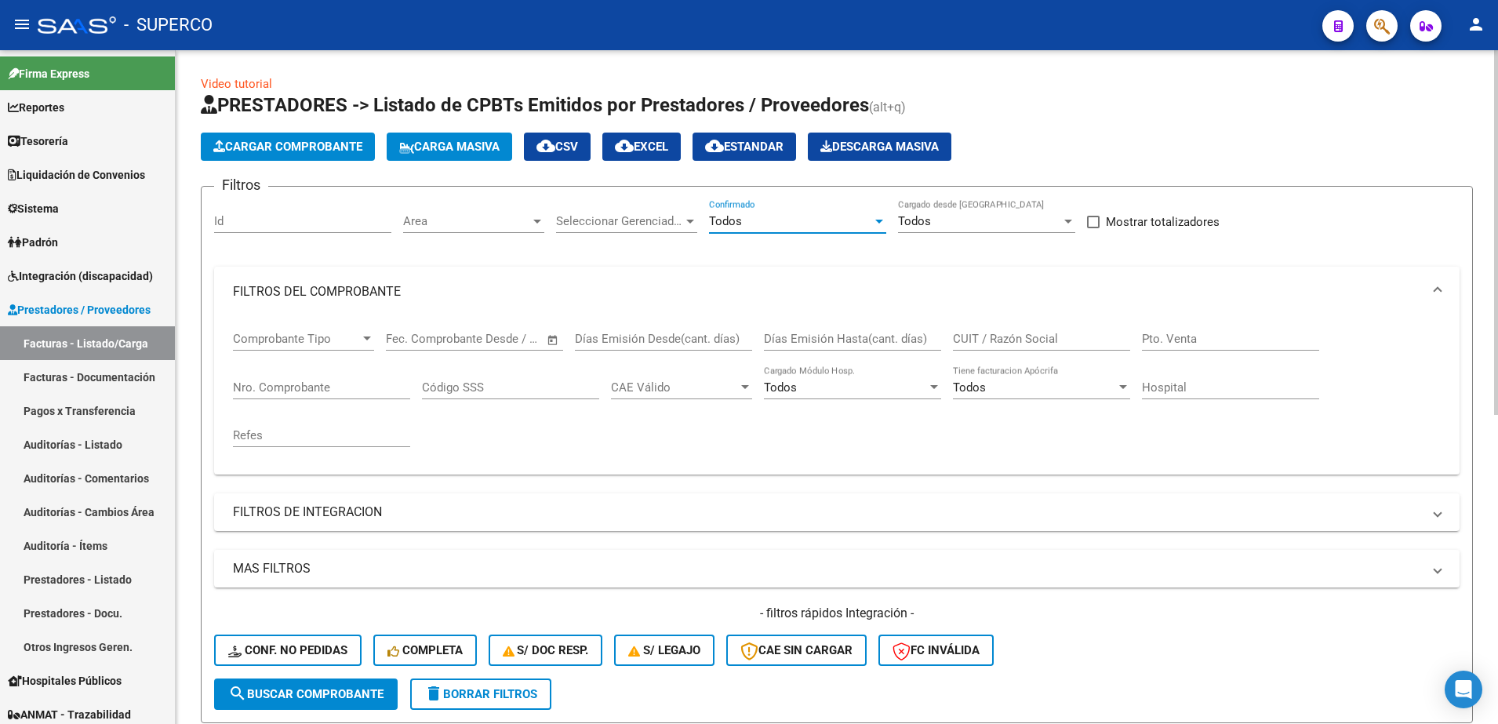
click at [350, 388] on input "Nro. Comprobante" at bounding box center [321, 387] width 177 height 14
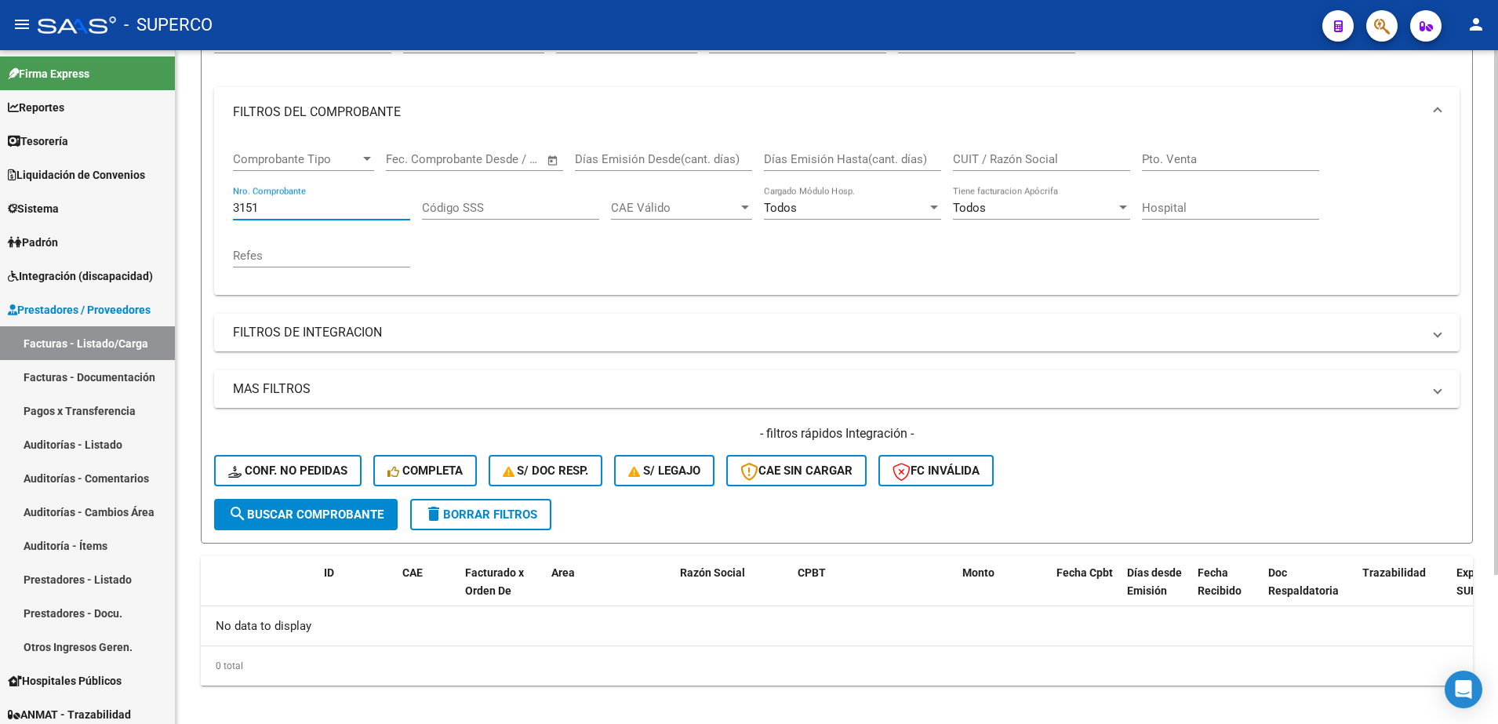
scroll to position [191, 0]
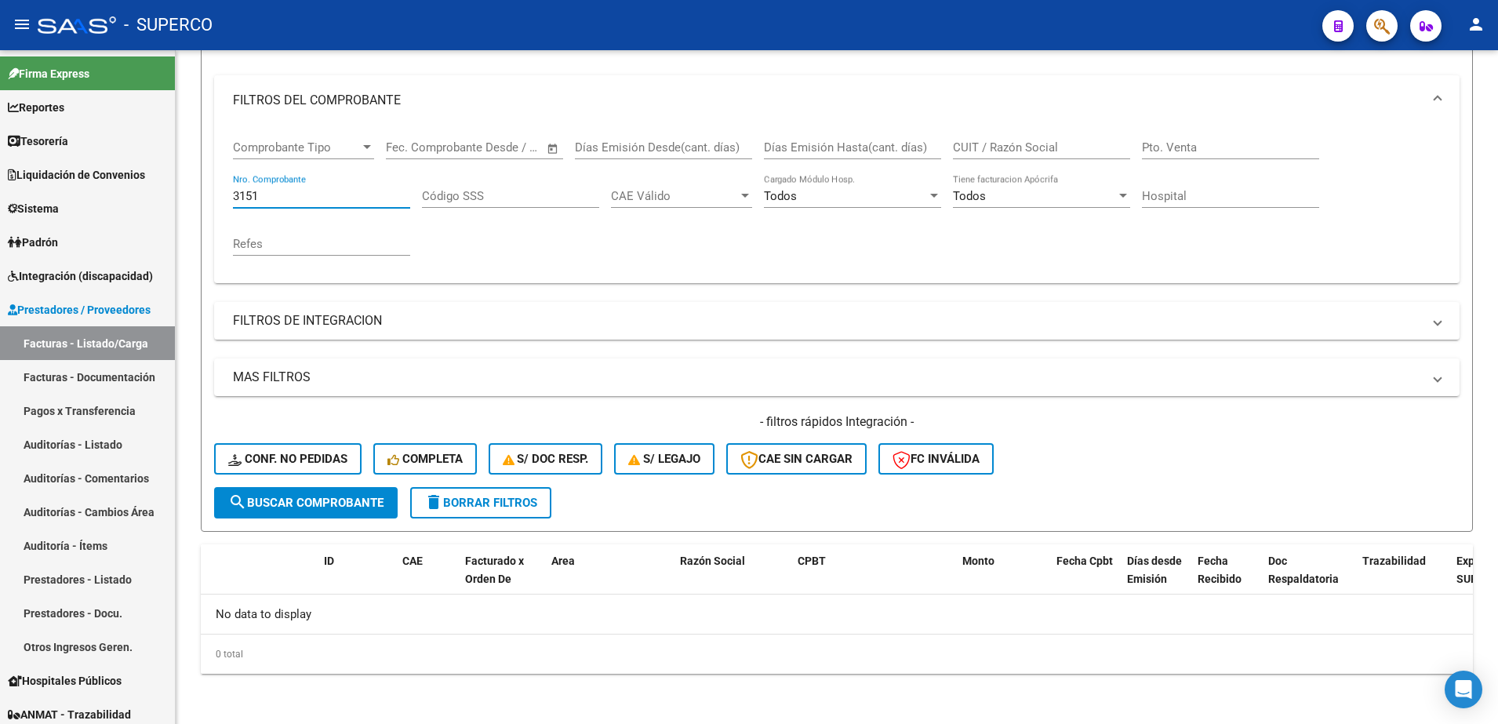
type input "3151"
